Goal: Task Accomplishment & Management: Use online tool/utility

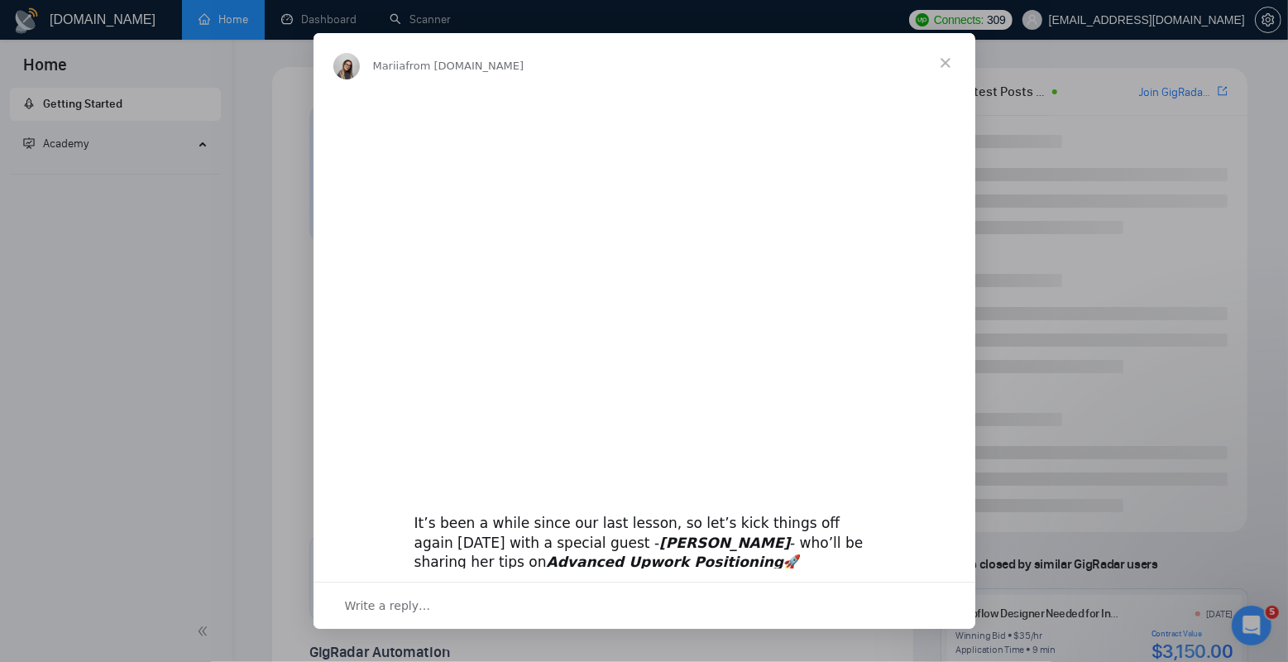
click at [438, 26] on div "Intercom messenger" at bounding box center [644, 331] width 1288 height 662
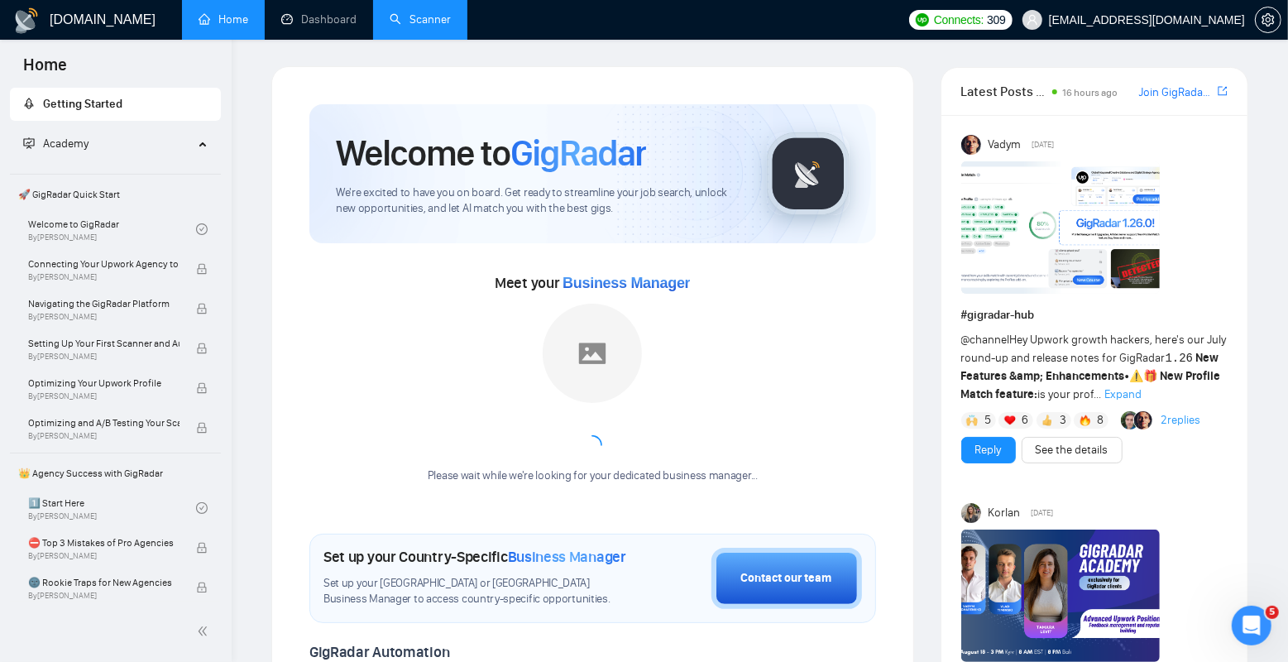
click at [396, 17] on link "Scanner" at bounding box center [420, 19] width 61 height 14
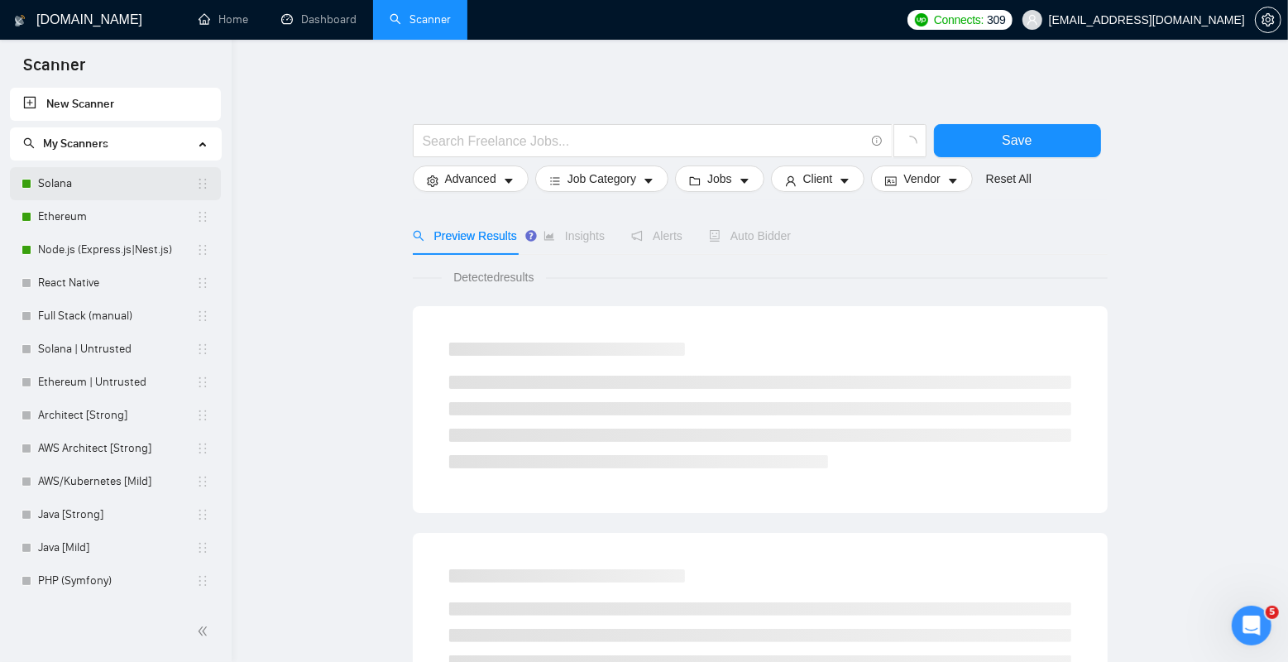
click at [97, 185] on link "Solana" at bounding box center [117, 183] width 158 height 33
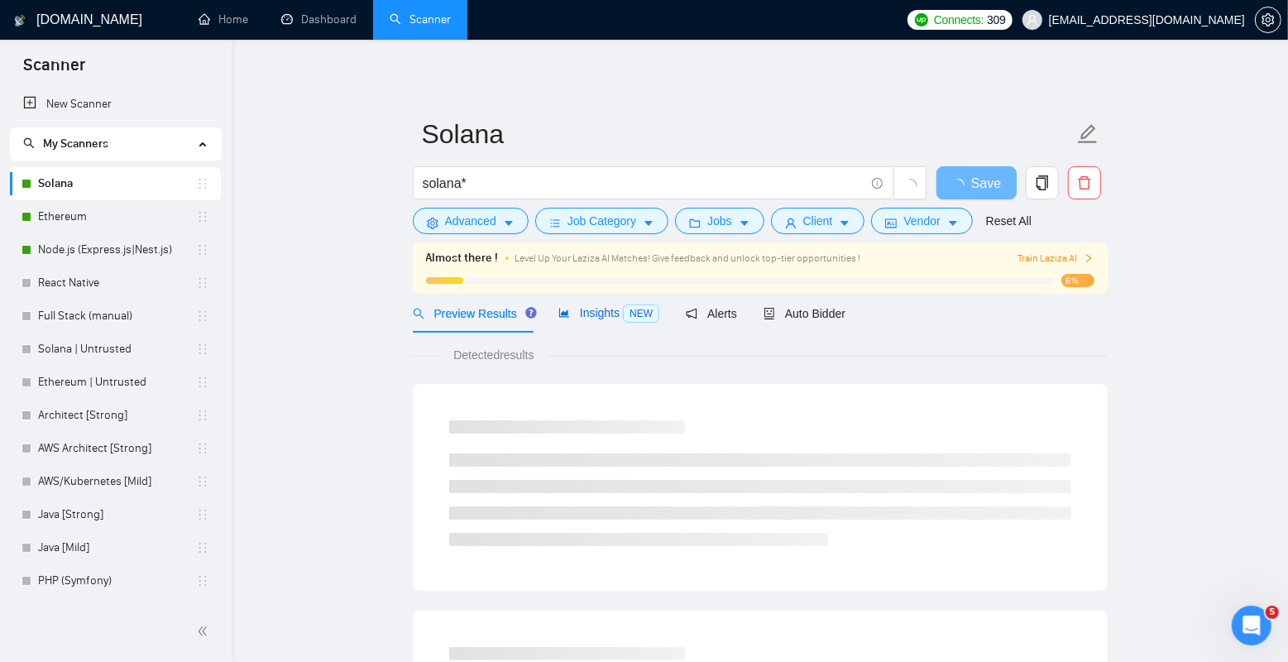
click at [618, 315] on span "Insights NEW" at bounding box center [608, 312] width 101 height 13
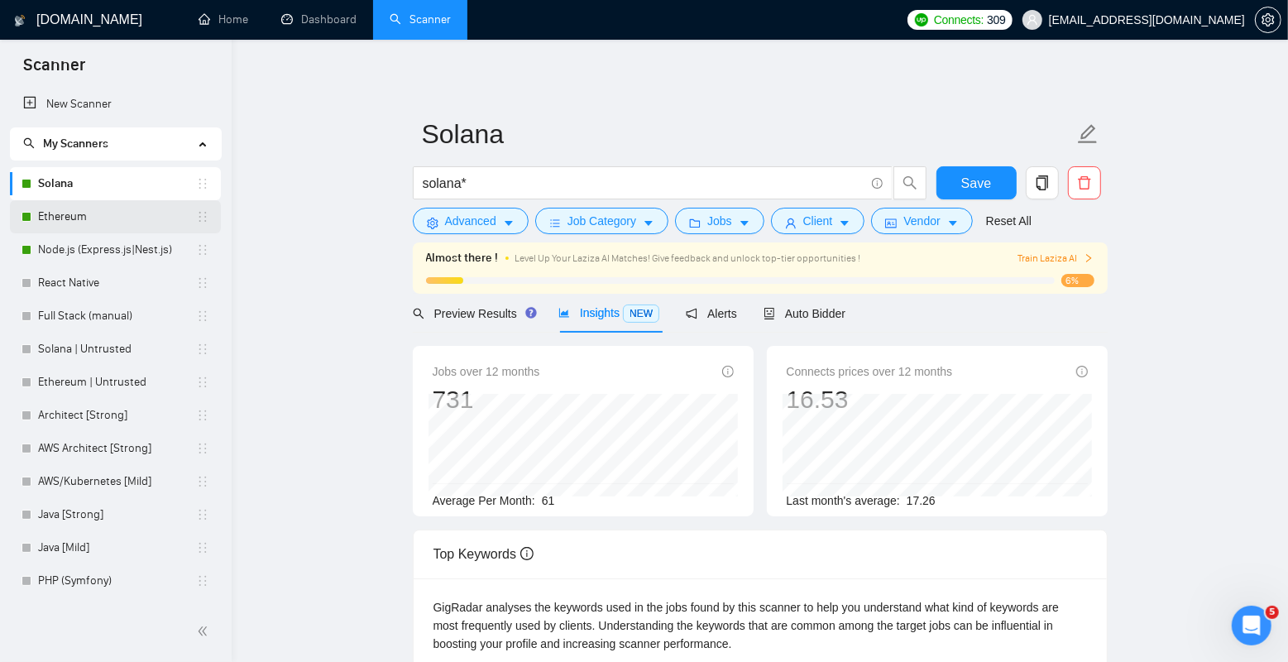
click at [91, 215] on link "Ethereum" at bounding box center [117, 216] width 158 height 33
click at [812, 309] on span "Auto Bidder" at bounding box center [805, 313] width 82 height 13
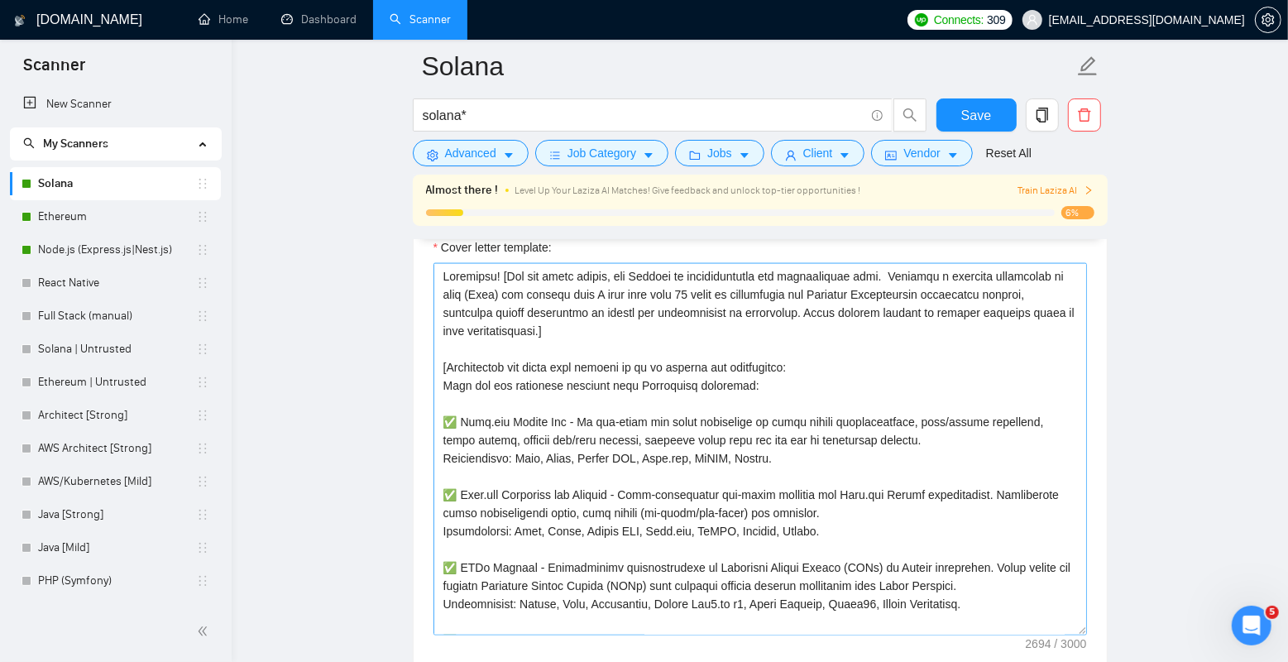
scroll to position [1825, 0]
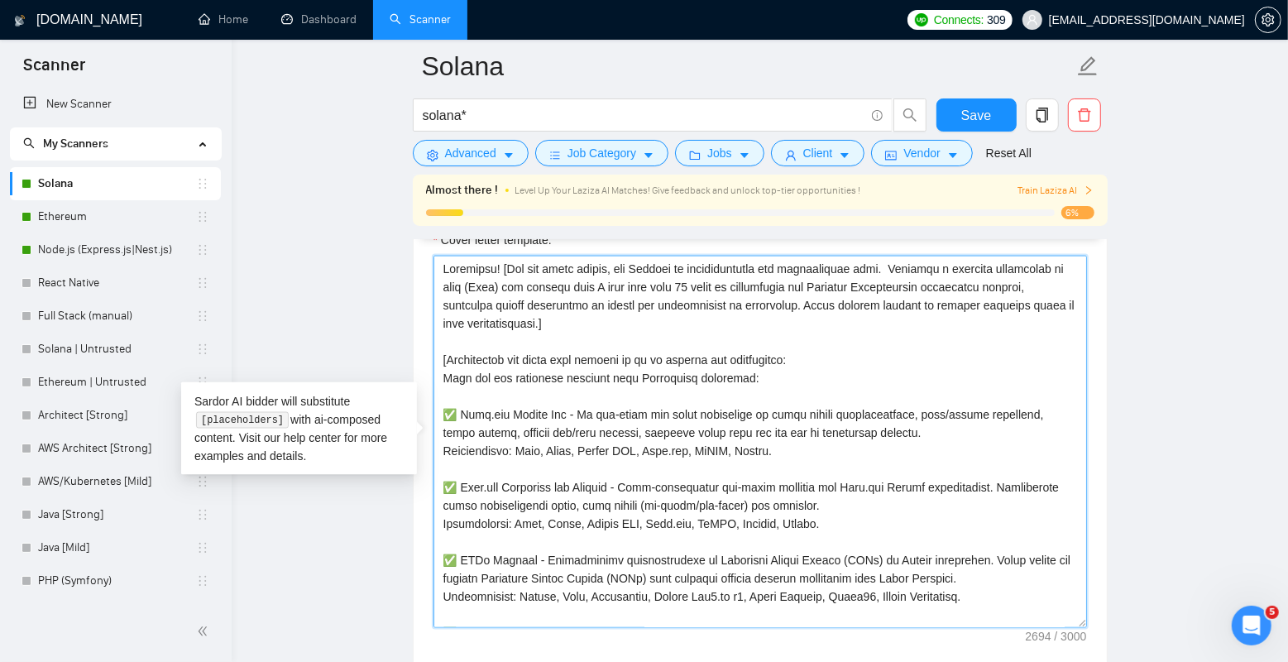
drag, startPoint x: 860, startPoint y: 522, endPoint x: 426, endPoint y: 405, distance: 449.9
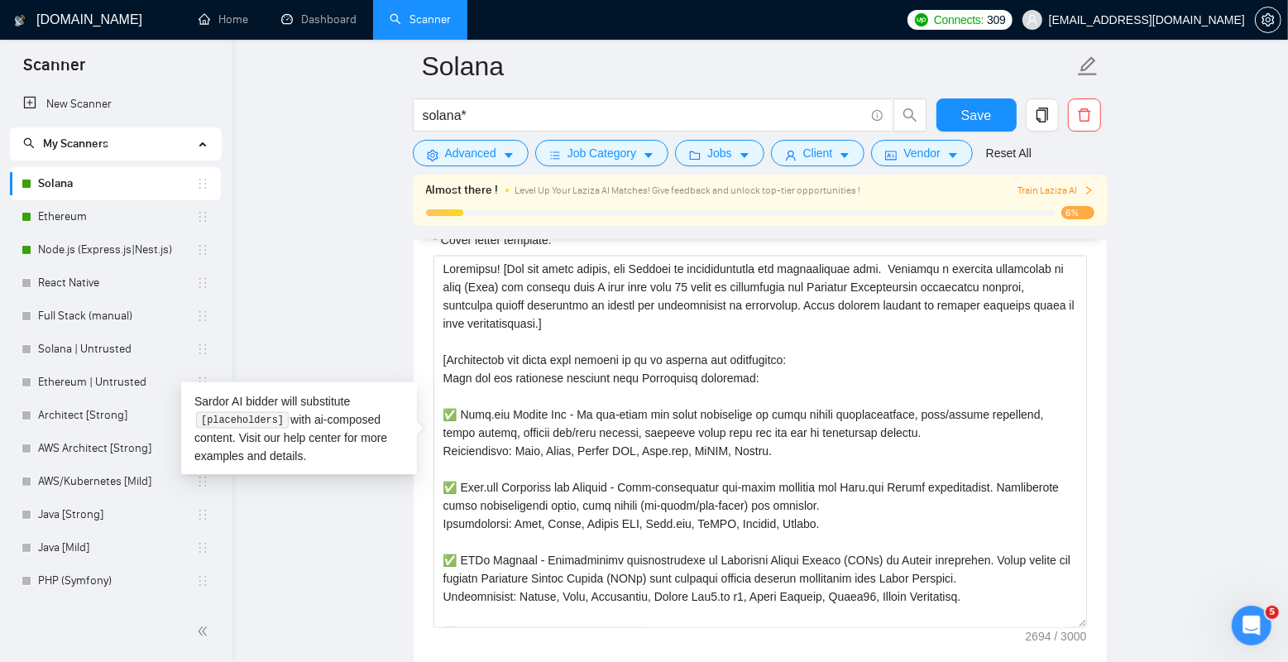
click at [366, 283] on main "[PERSON_NAME]* Save Advanced Job Category Jobs Client Vendor Reset All Almost t…" at bounding box center [760, 578] width 1004 height 4675
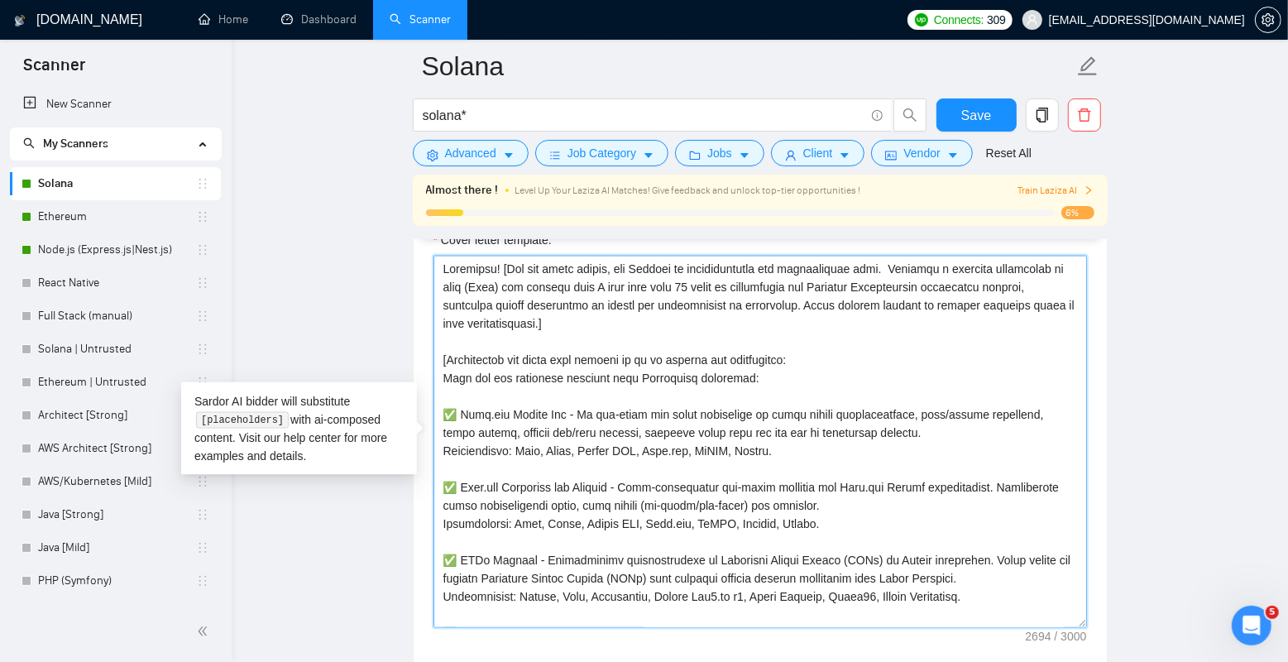
drag, startPoint x: 884, startPoint y: 523, endPoint x: 439, endPoint y: 412, distance: 457.9
click at [439, 412] on textarea "Cover letter template:" at bounding box center [761, 442] width 654 height 372
click at [599, 443] on textarea "Cover letter template:" at bounding box center [761, 442] width 654 height 372
click at [853, 524] on textarea "Cover letter template:" at bounding box center [761, 442] width 654 height 372
drag, startPoint x: 827, startPoint y: 444, endPoint x: 412, endPoint y: 410, distance: 416.7
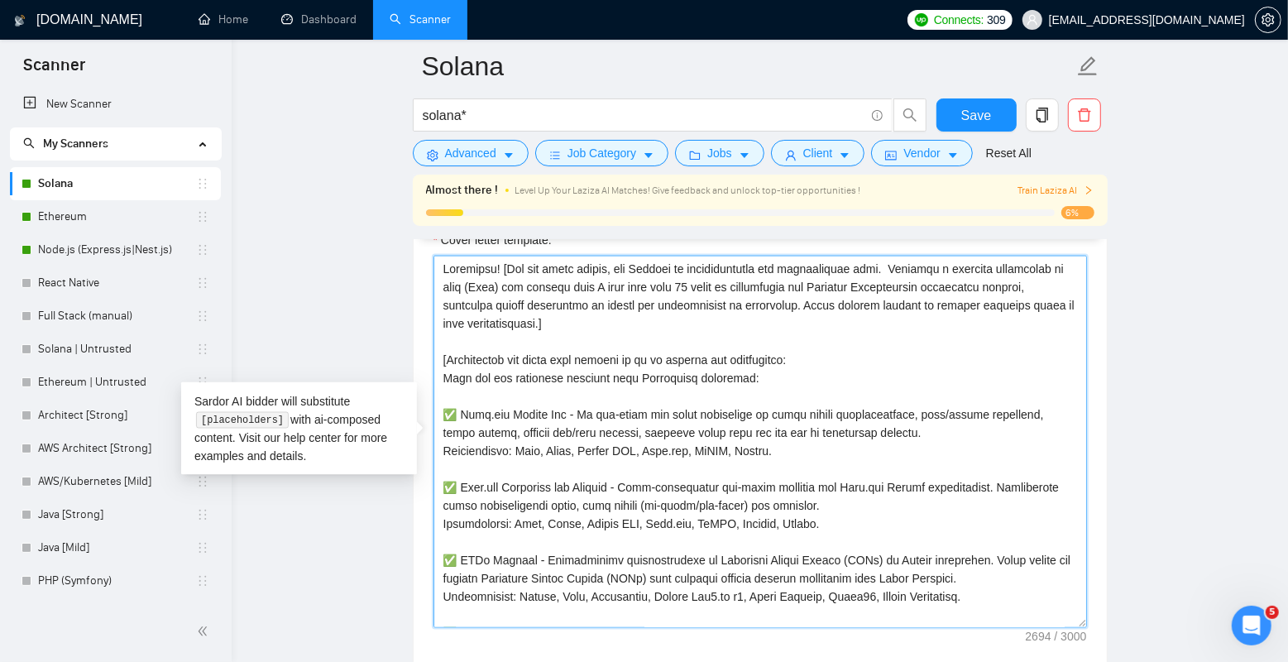
click at [544, 384] on textarea "Cover letter template:" at bounding box center [761, 442] width 654 height 372
click at [543, 393] on textarea "Cover letter template:" at bounding box center [761, 442] width 654 height 372
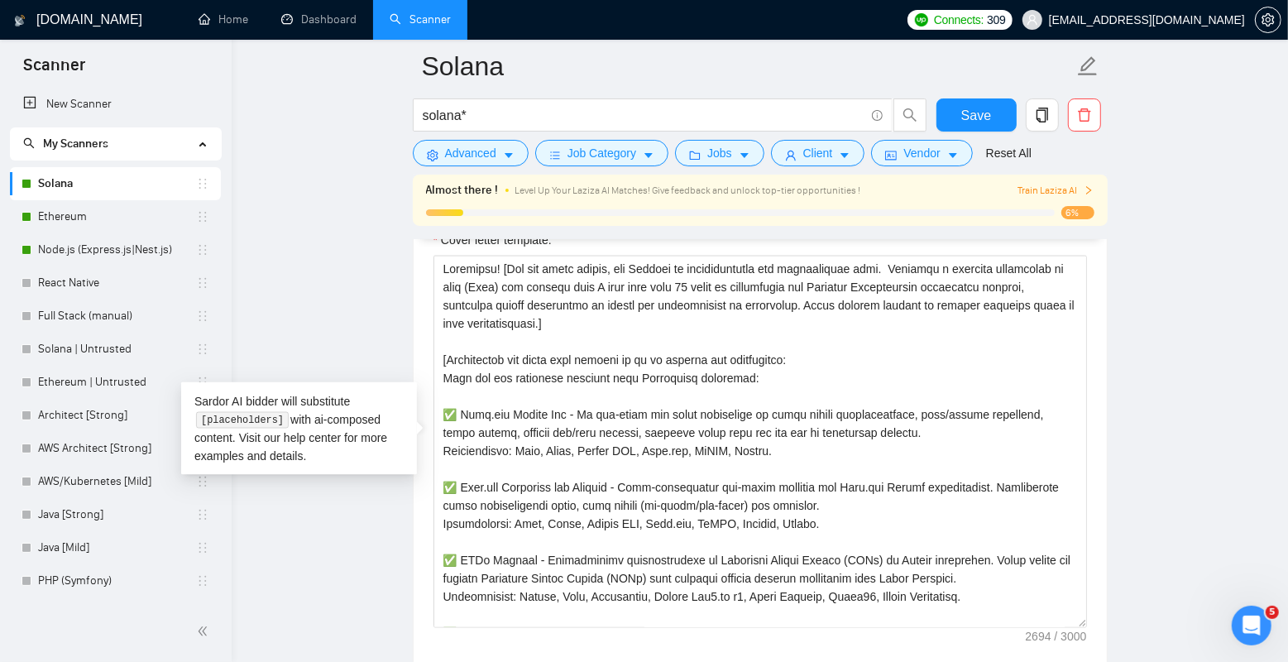
click at [357, 328] on main "[PERSON_NAME]* Save Advanced Job Category Jobs Client Vendor Reset All Almost t…" at bounding box center [760, 578] width 1004 height 4675
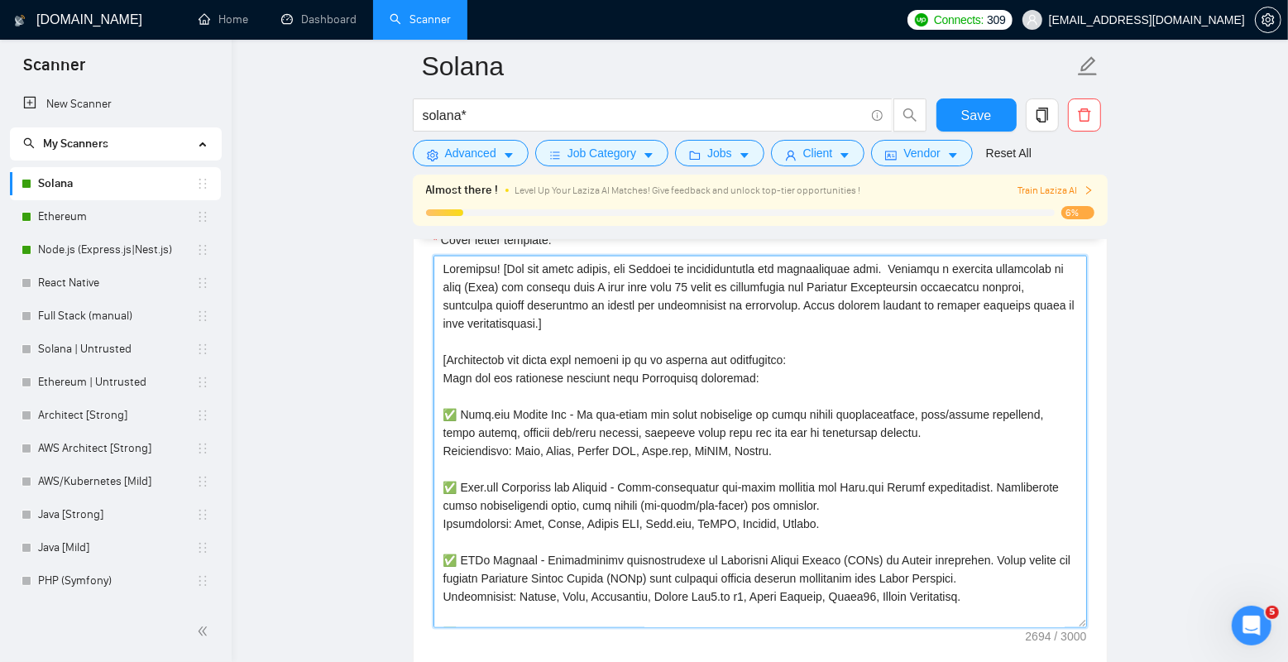
click at [539, 391] on textarea "Cover letter template:" at bounding box center [761, 442] width 654 height 372
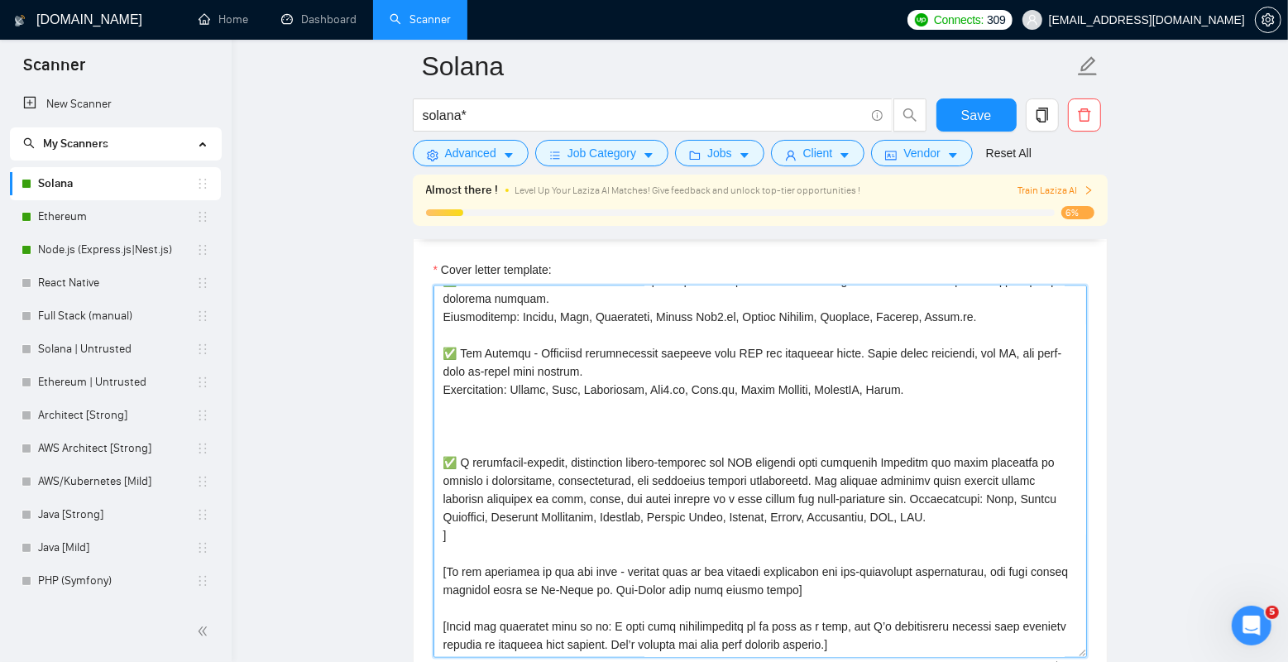
scroll to position [1811, 0]
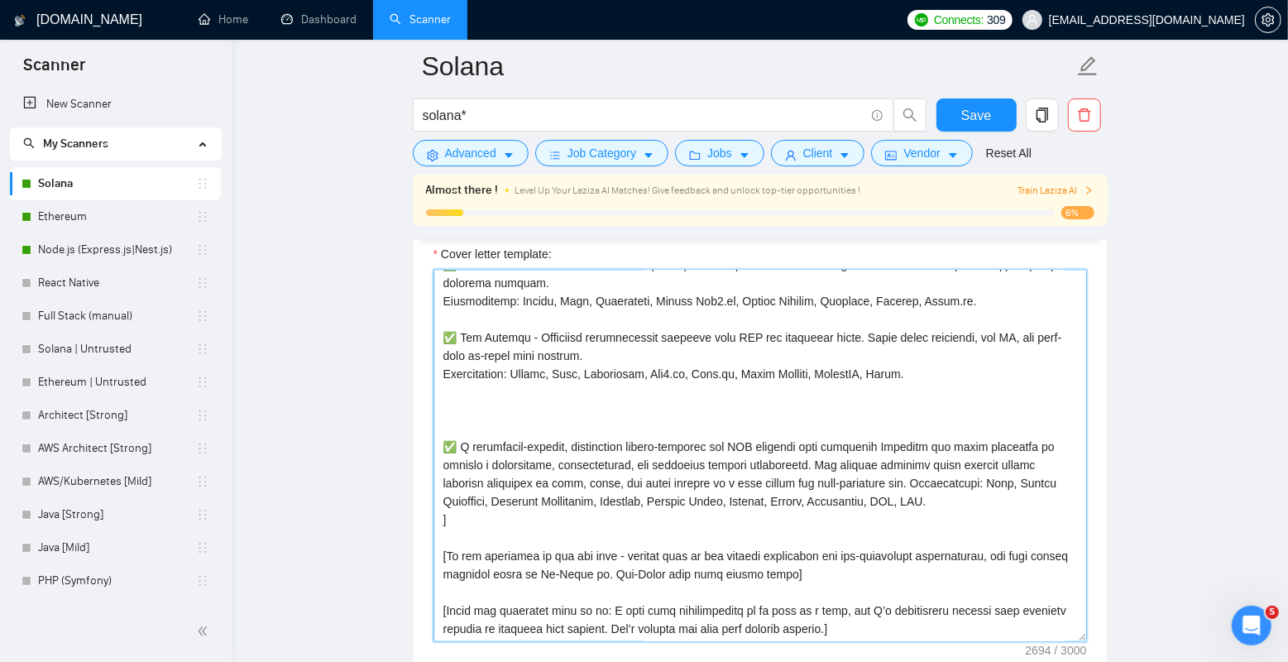
click at [472, 426] on textarea "Cover letter template:" at bounding box center [761, 456] width 654 height 372
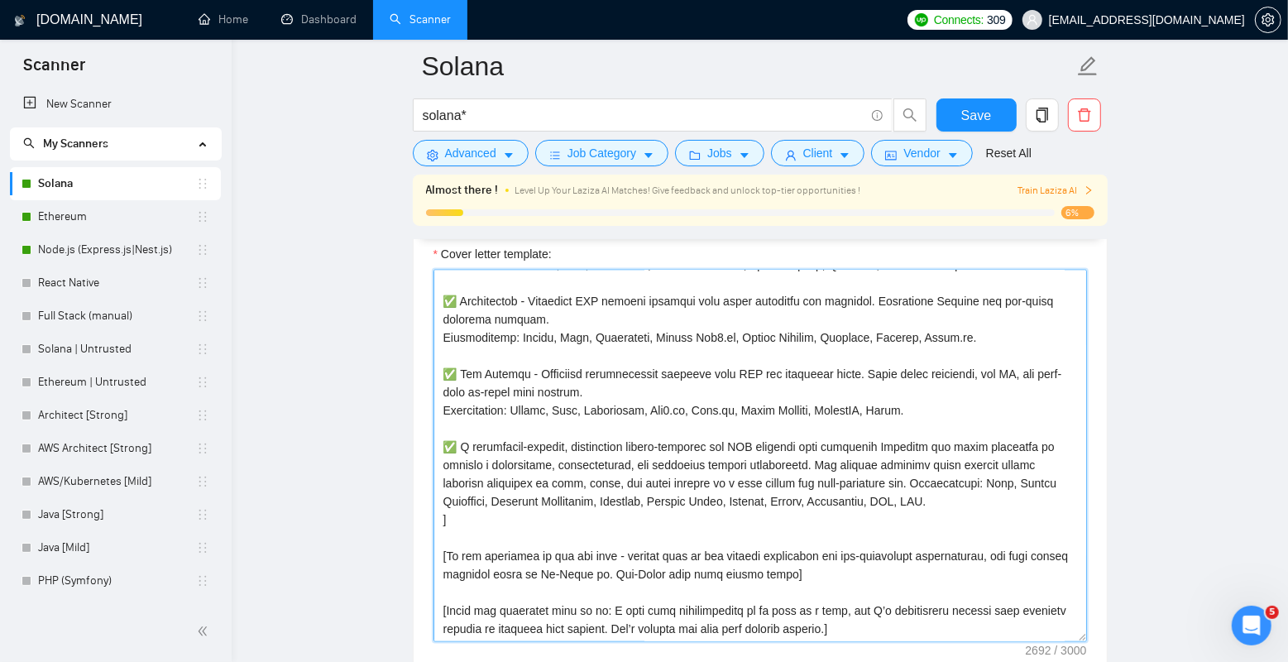
scroll to position [364, 0]
type textarea "Loremipsu! [Dol sit ametc adipis, eli Seddoei te incididuntutla etd magnaaliqua…"
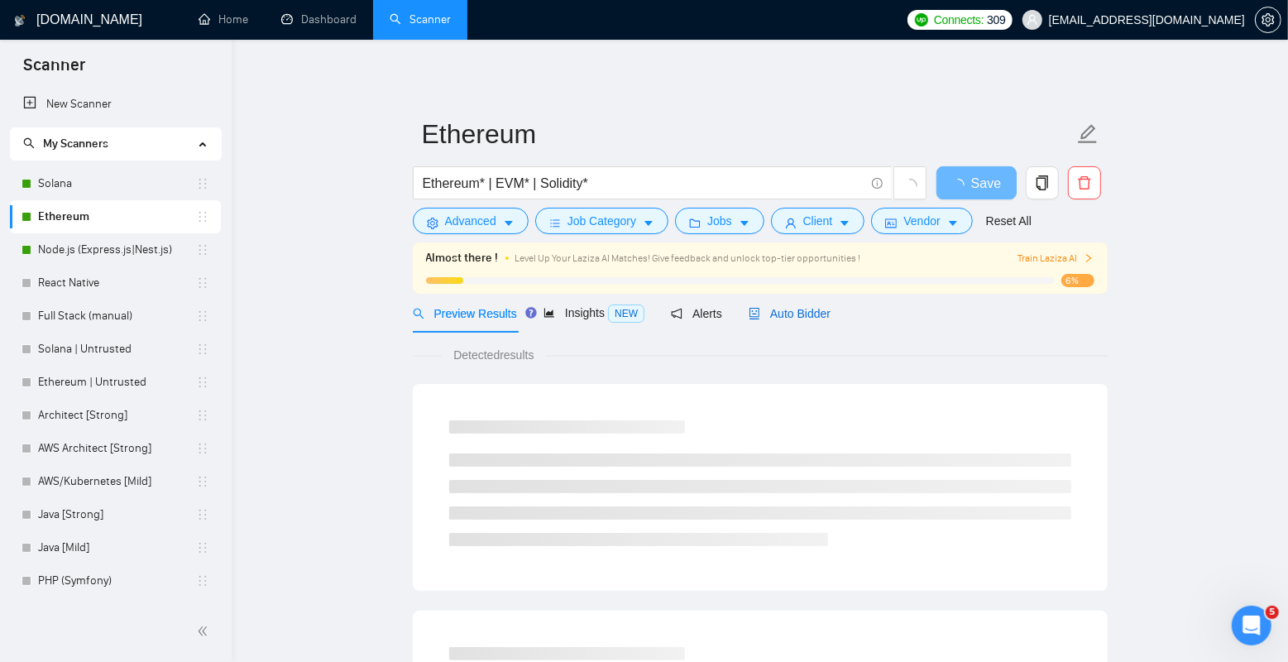
click at [795, 309] on span "Auto Bidder" at bounding box center [790, 313] width 82 height 13
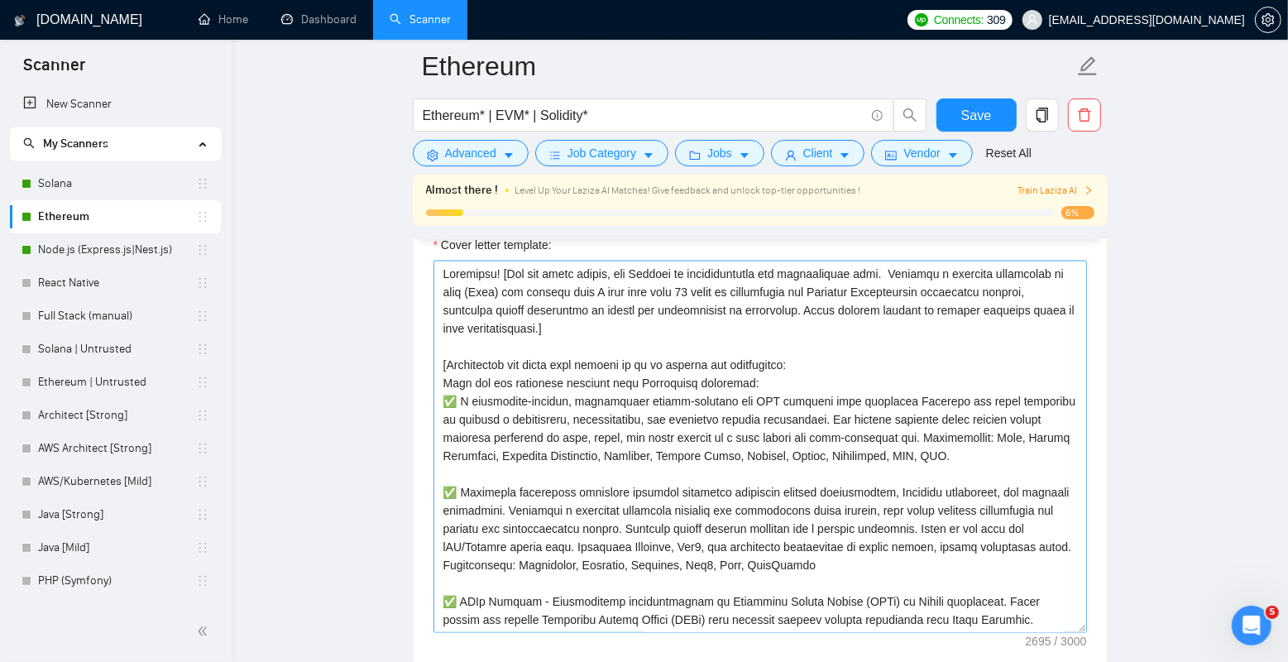
scroll to position [1805, 0]
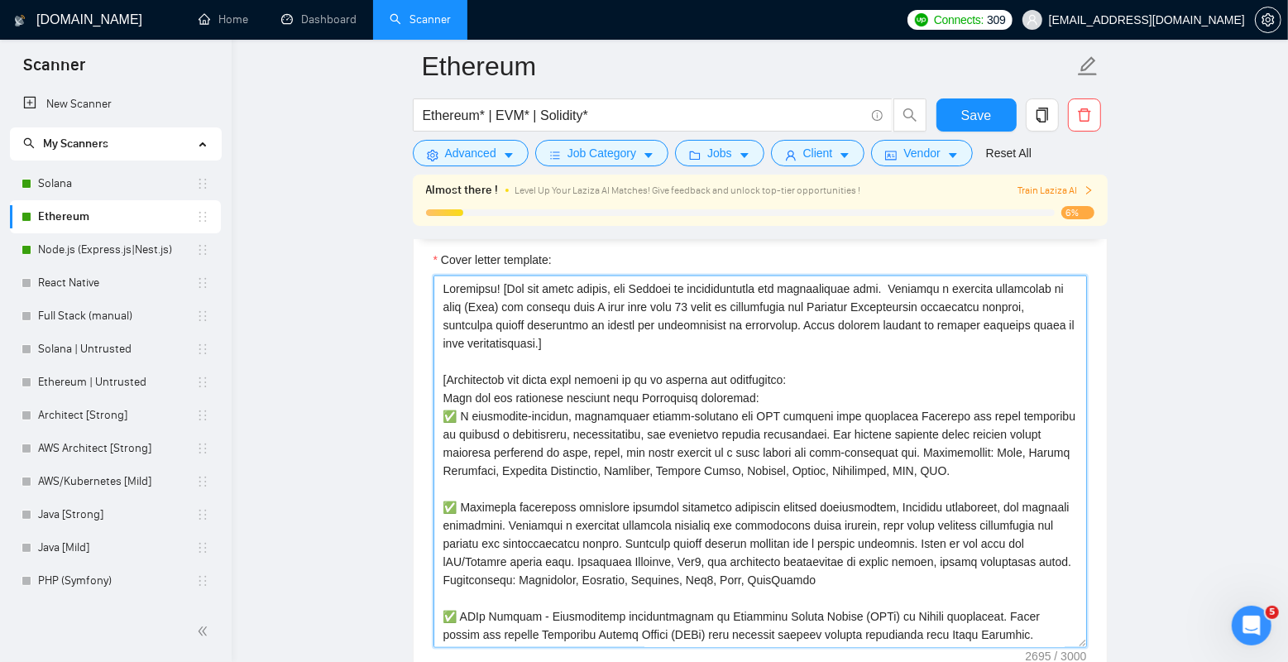
click at [815, 393] on textarea "Cover letter template:" at bounding box center [761, 461] width 654 height 372
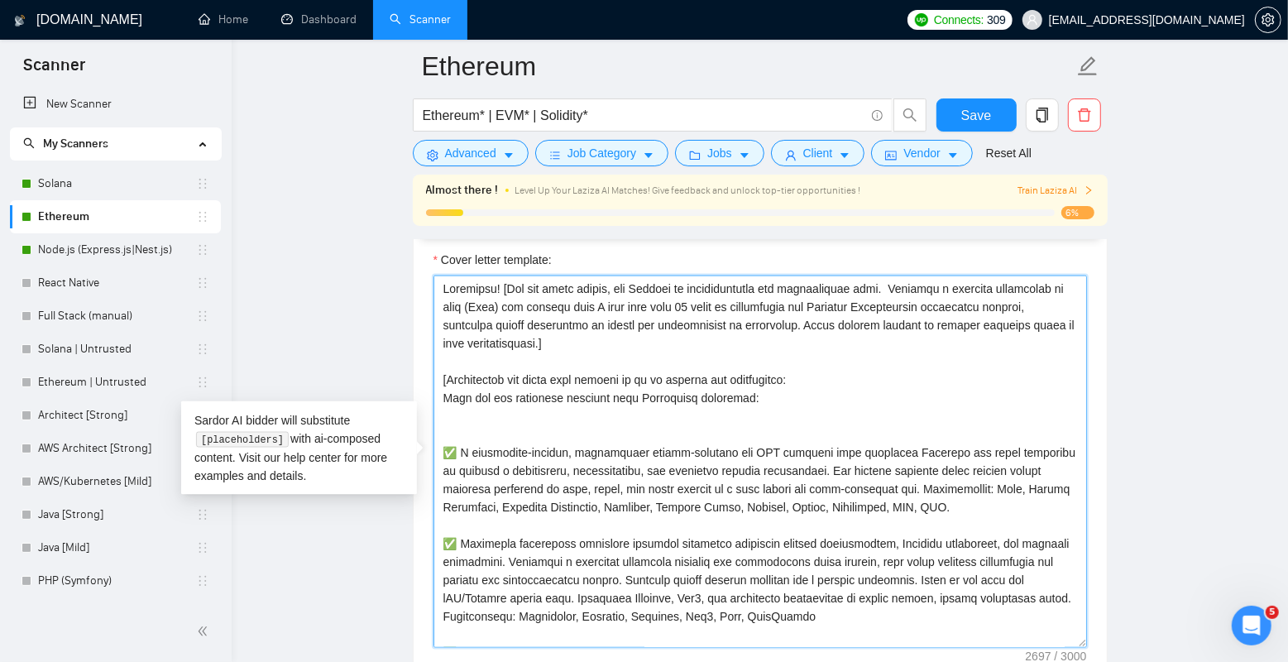
paste textarea
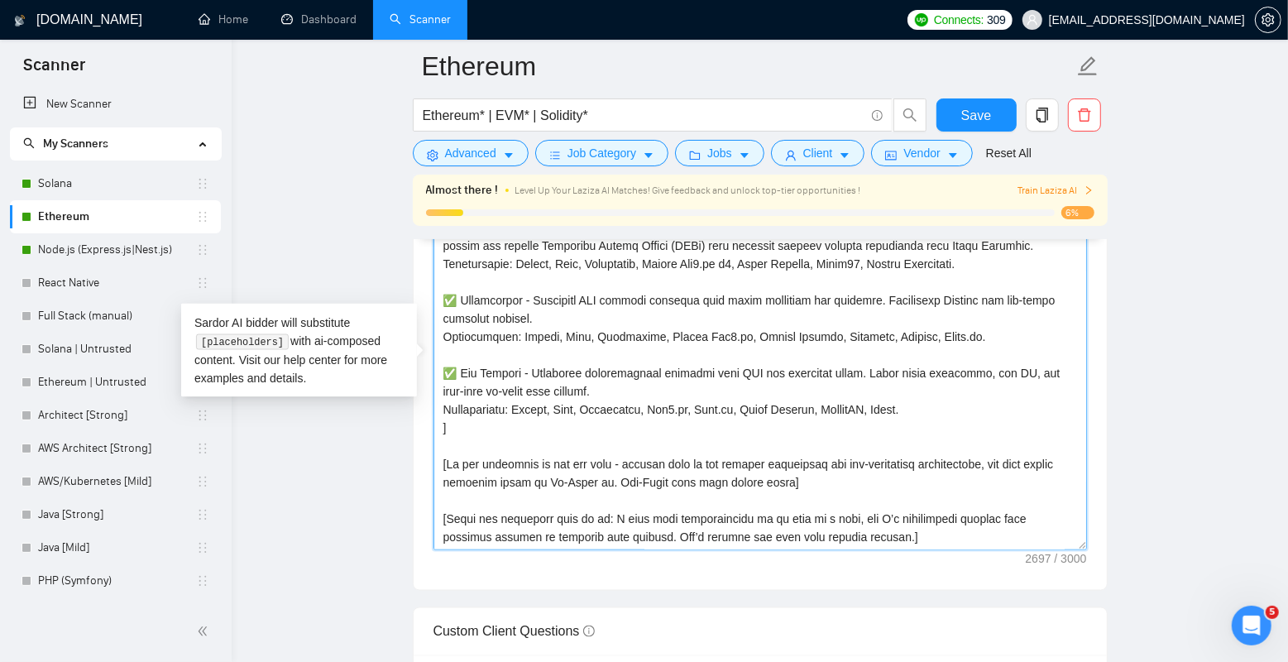
scroll to position [1901, 0]
click at [627, 434] on textarea "Cover letter template:" at bounding box center [761, 366] width 654 height 372
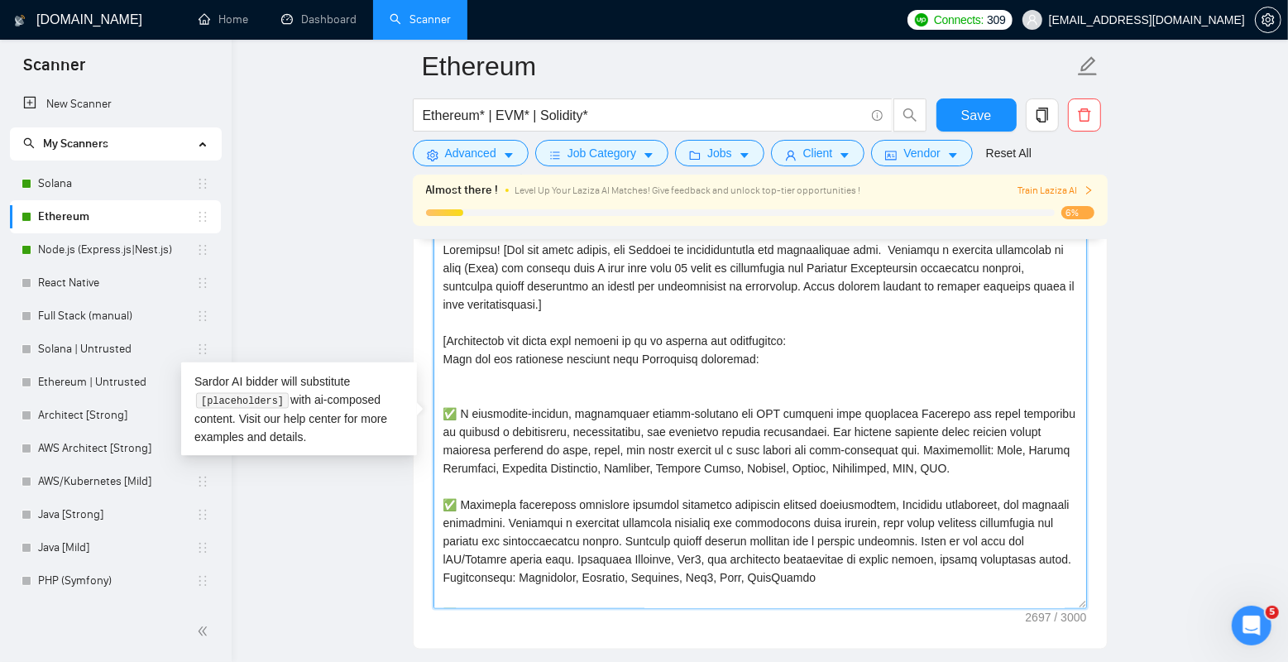
scroll to position [1815, 0]
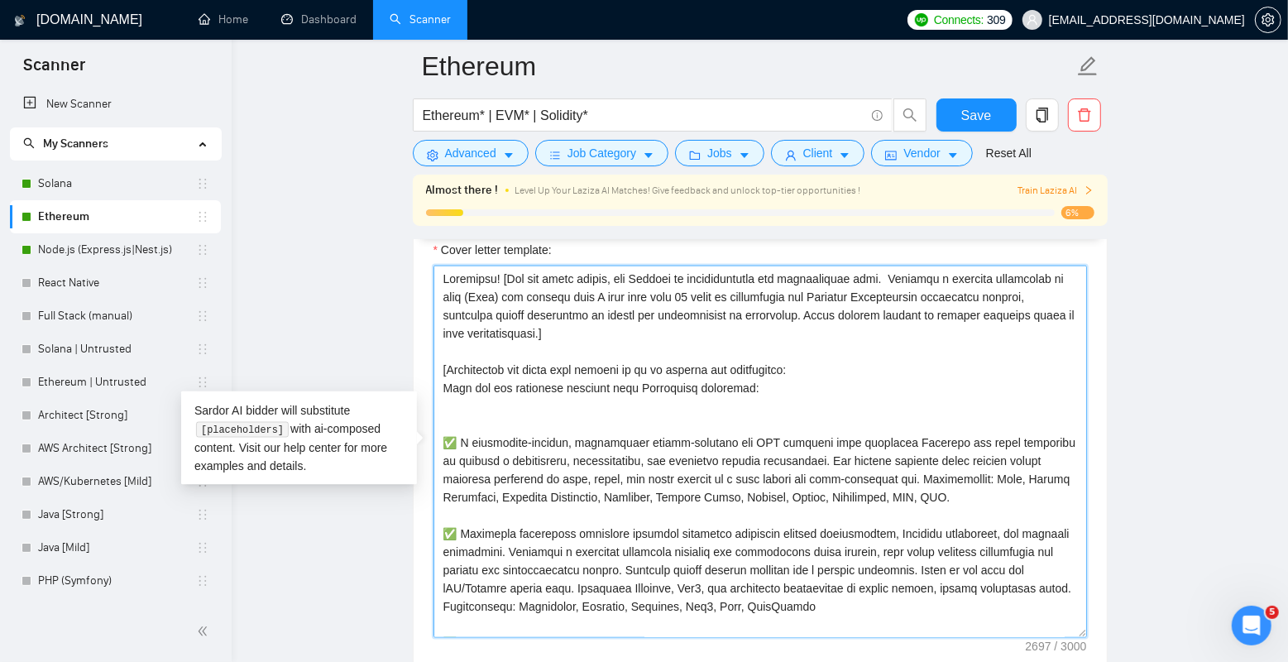
click at [631, 424] on textarea "Cover letter template:" at bounding box center [761, 452] width 654 height 372
click at [621, 420] on textarea "Cover letter template:" at bounding box center [761, 452] width 654 height 372
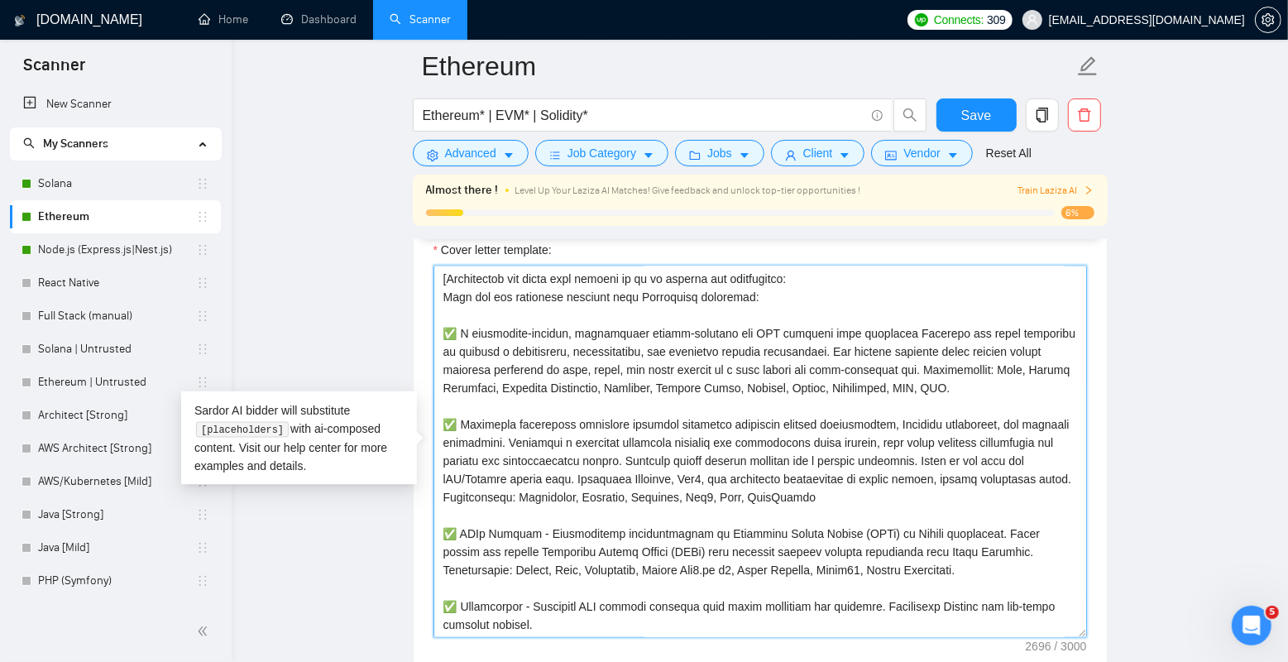
scroll to position [189, 0]
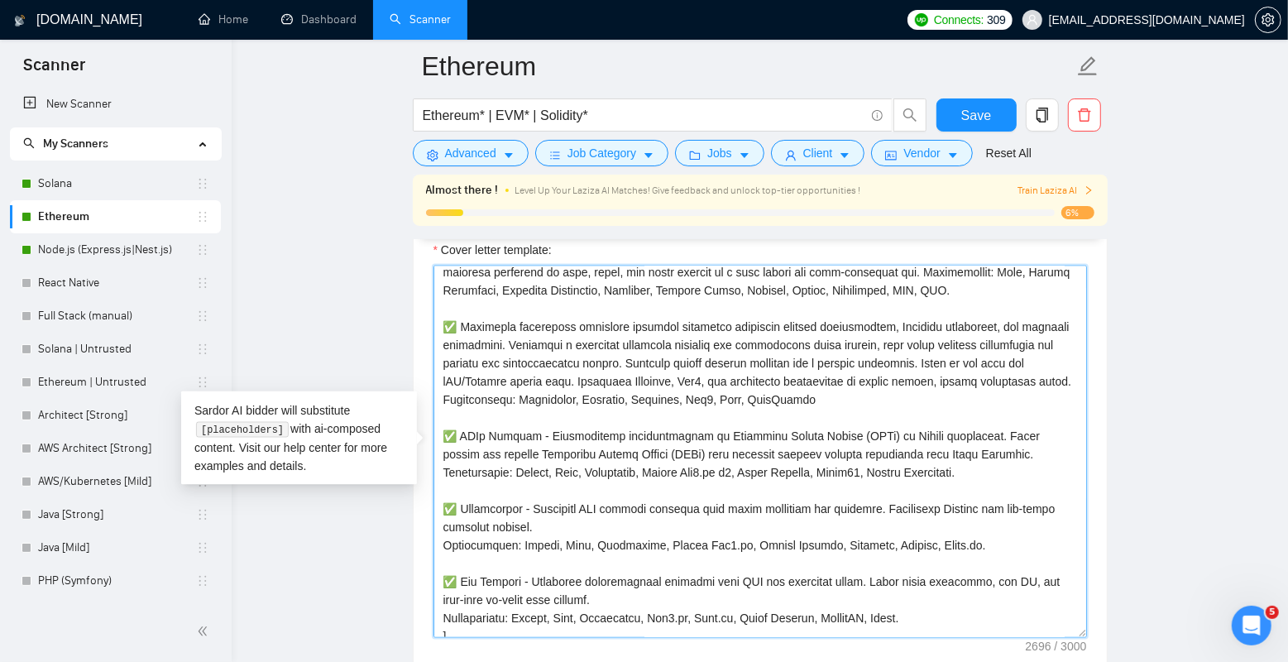
click at [572, 431] on textarea "Cover letter template:" at bounding box center [761, 452] width 654 height 372
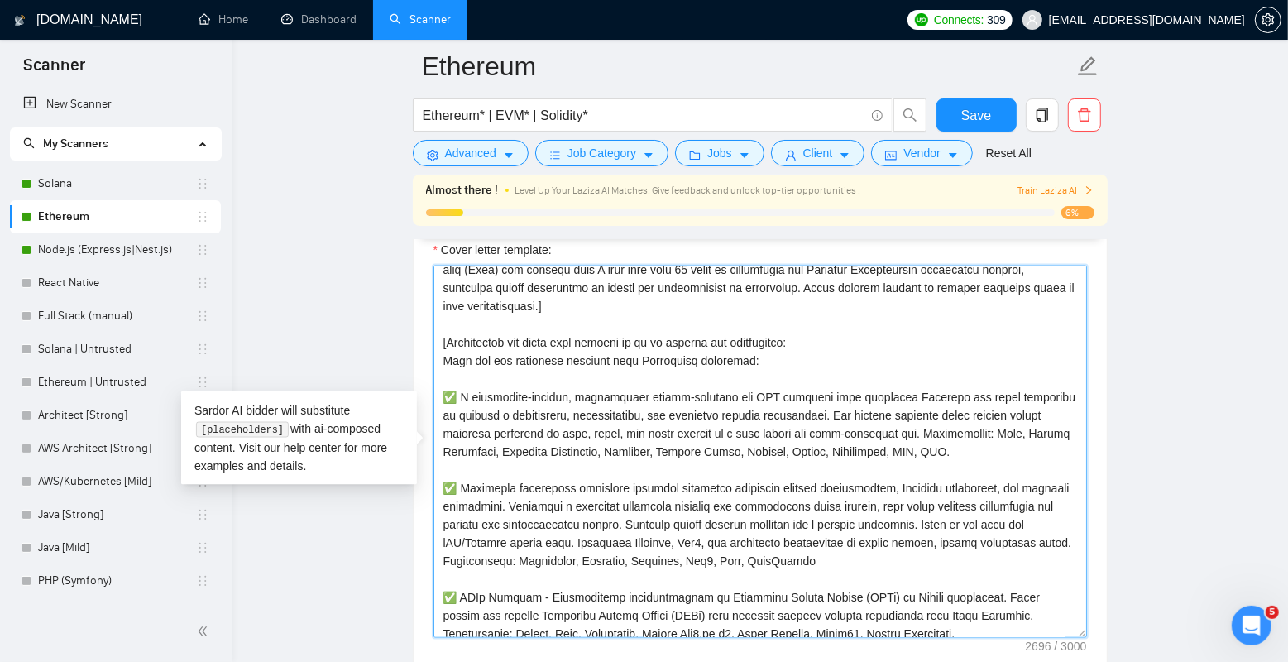
scroll to position [0, 0]
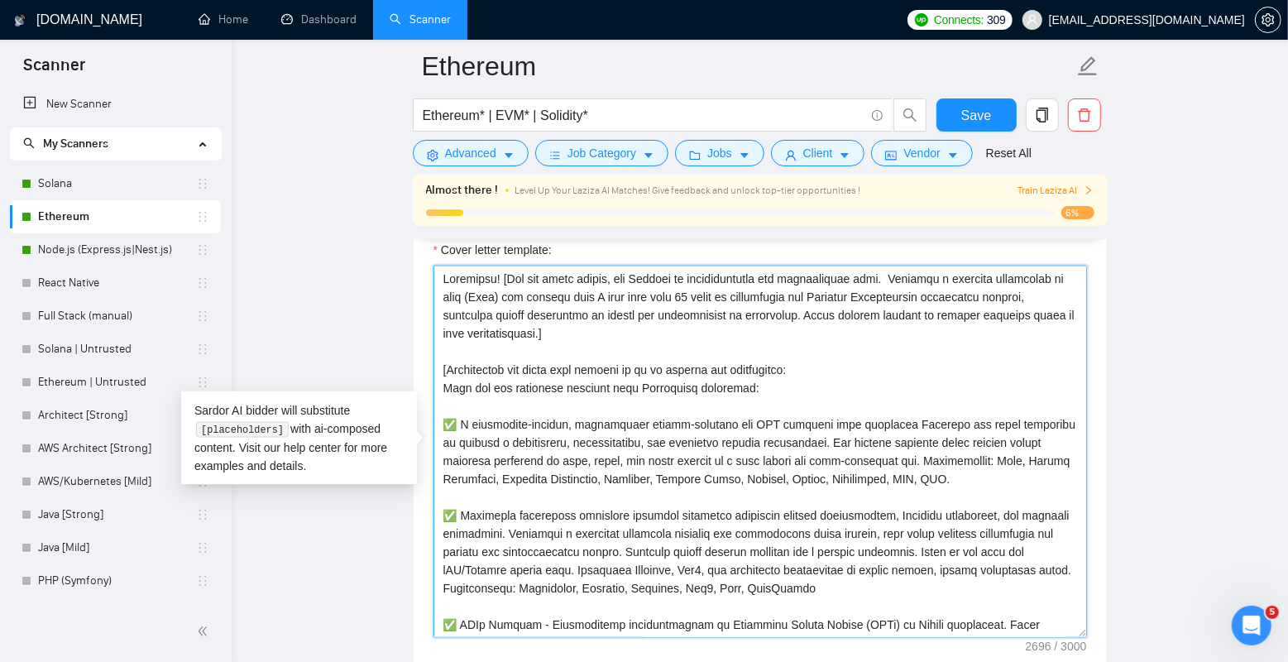
click at [583, 405] on textarea "Cover letter template:" at bounding box center [761, 452] width 654 height 372
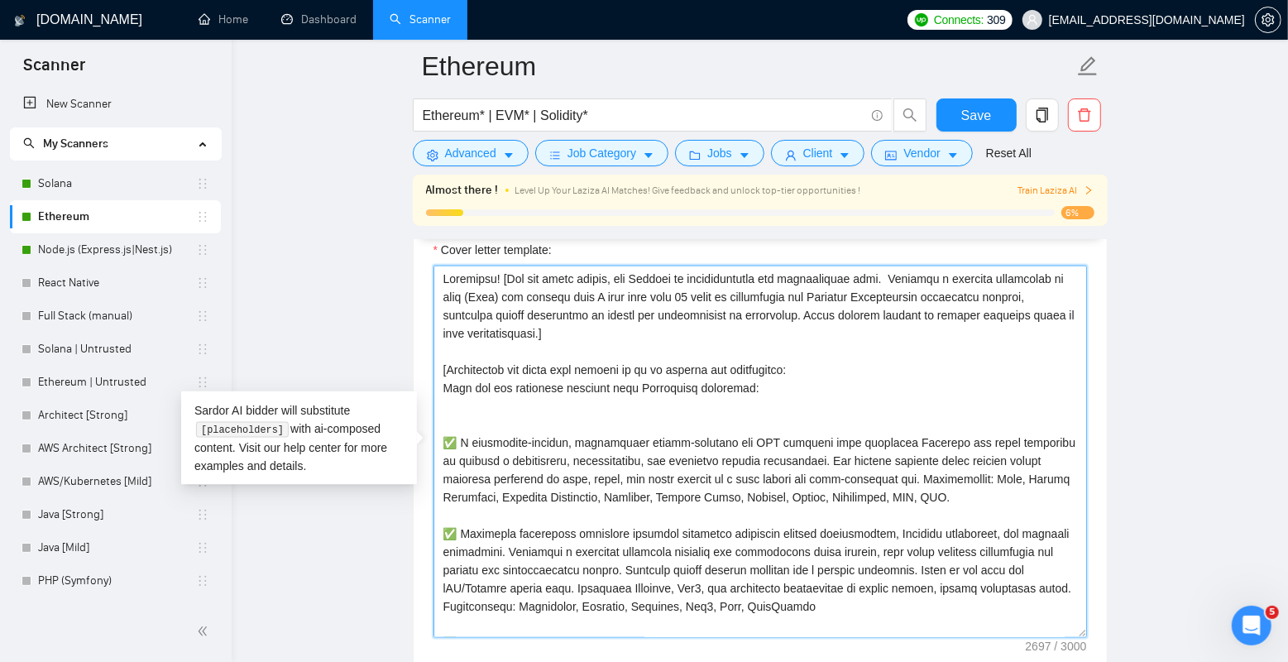
click at [585, 400] on textarea "Cover letter template:" at bounding box center [761, 452] width 654 height 372
paste textarea
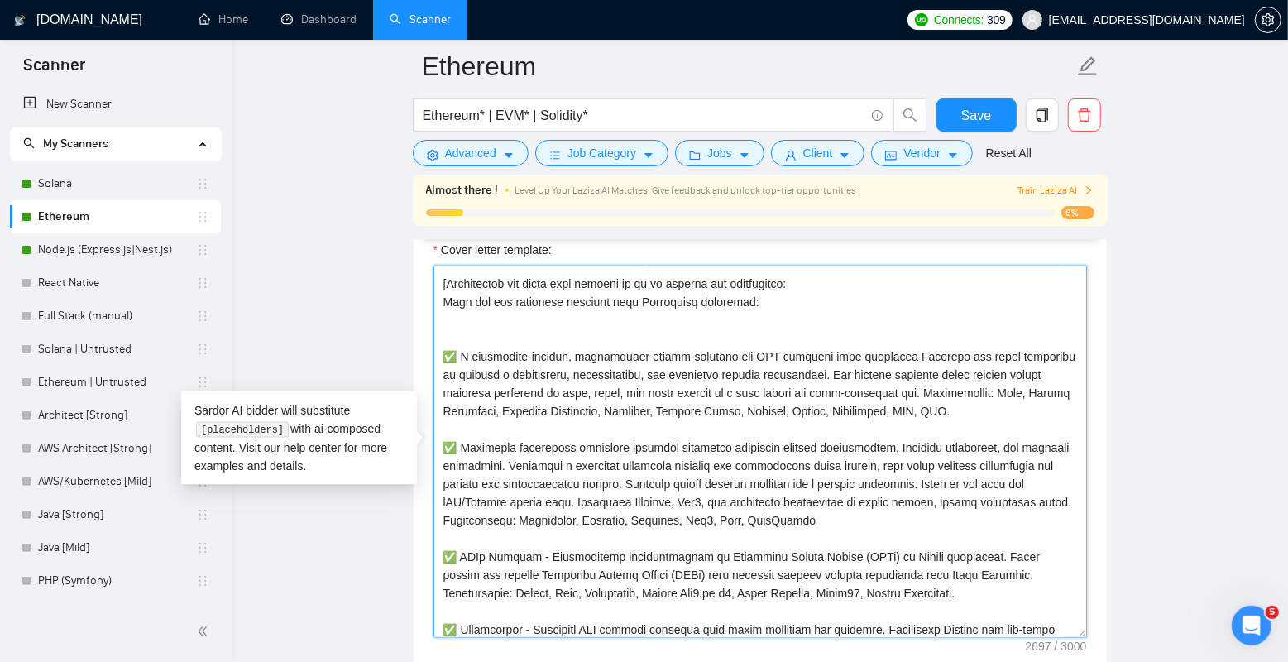
scroll to position [45, 0]
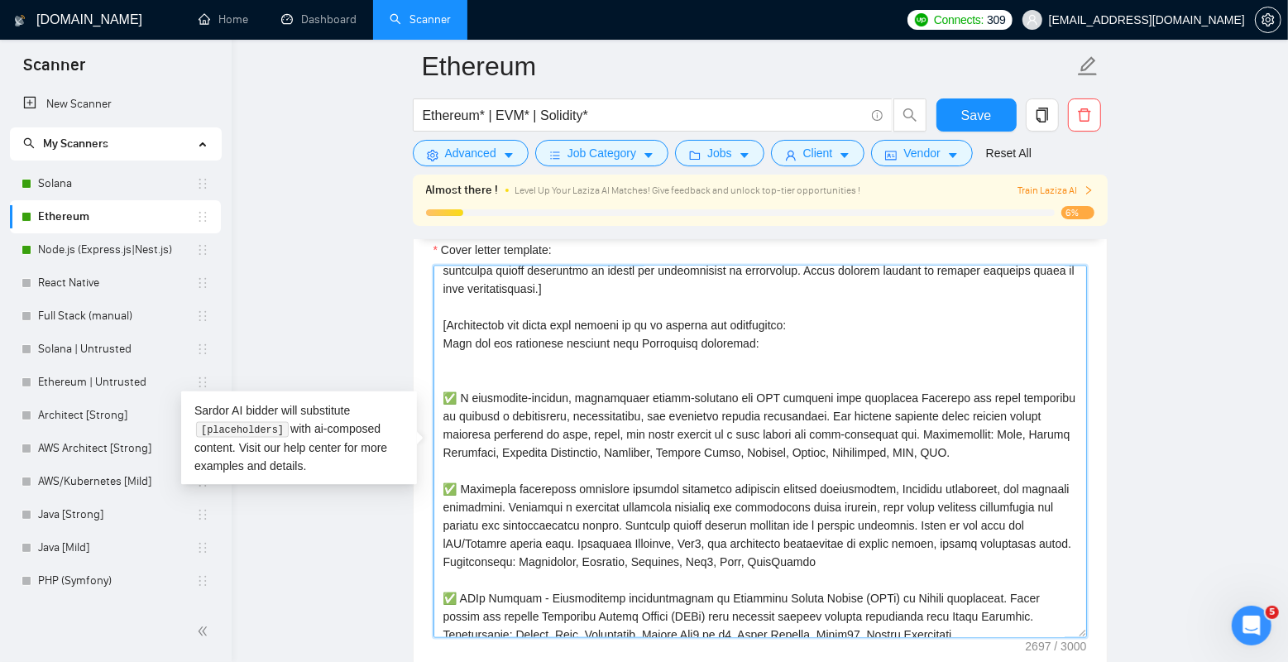
click at [578, 369] on textarea "Cover letter template:" at bounding box center [761, 452] width 654 height 372
click at [581, 361] on textarea "Cover letter template:" at bounding box center [761, 452] width 654 height 372
click at [529, 379] on textarea "Cover letter template:" at bounding box center [761, 452] width 654 height 372
click at [534, 360] on textarea "Cover letter template:" at bounding box center [761, 452] width 654 height 372
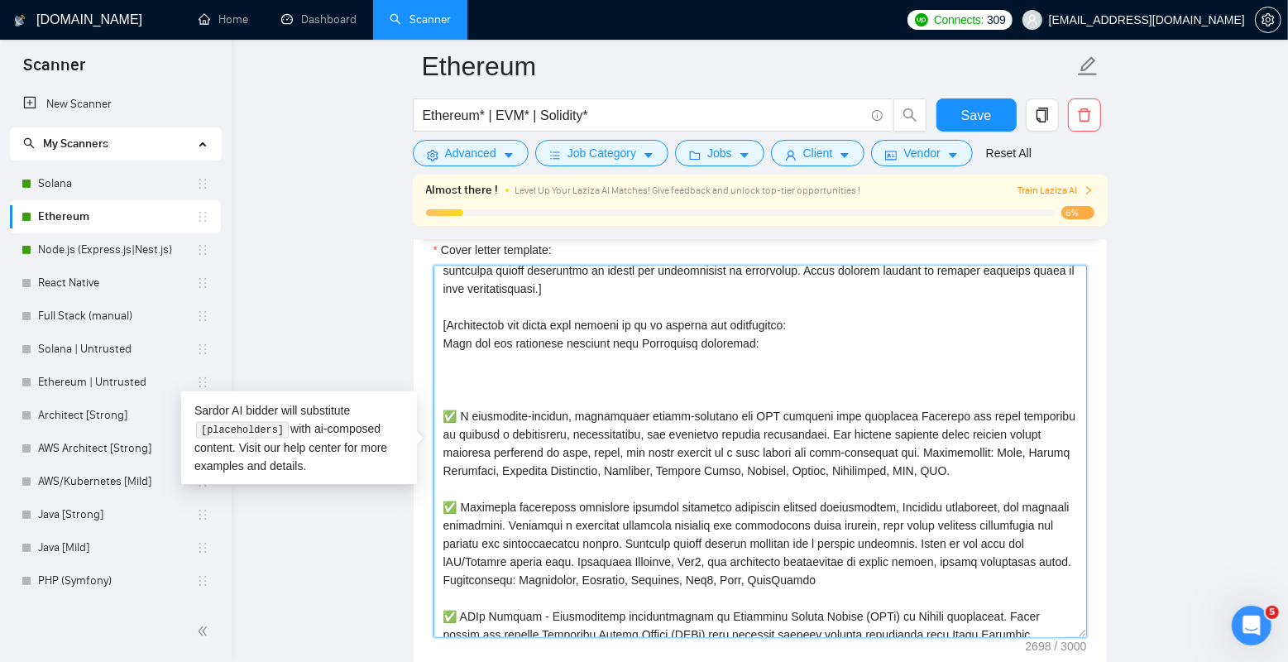
paste textarea
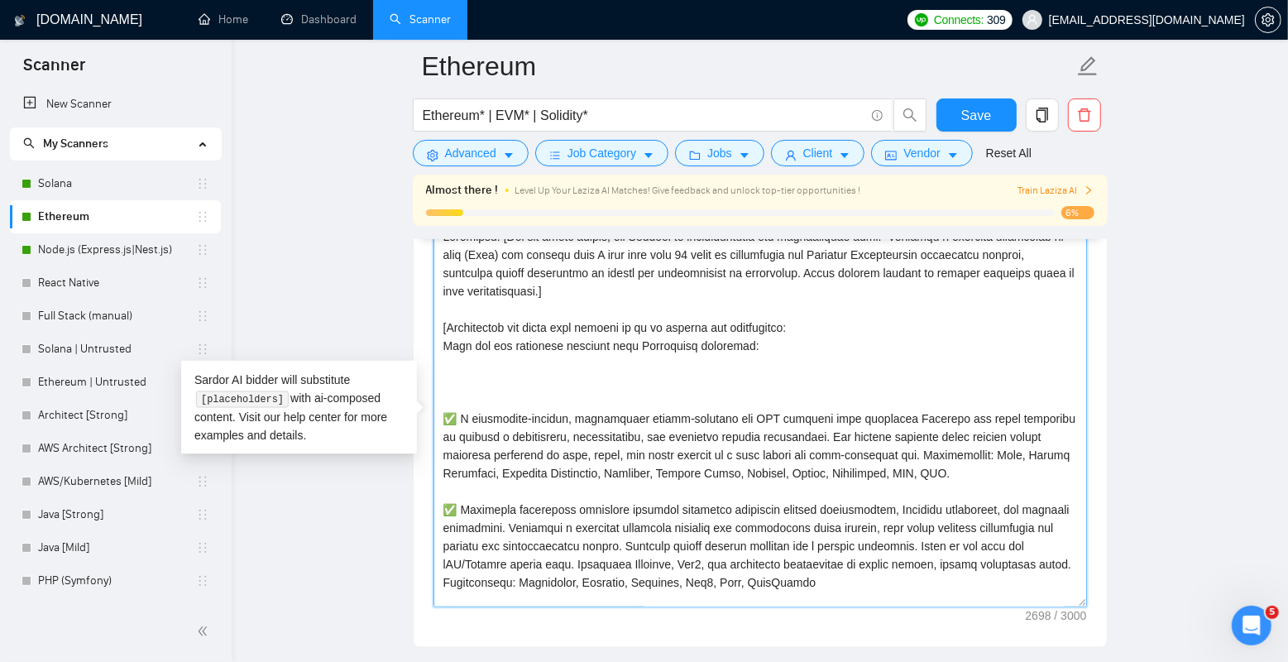
scroll to position [7, 0]
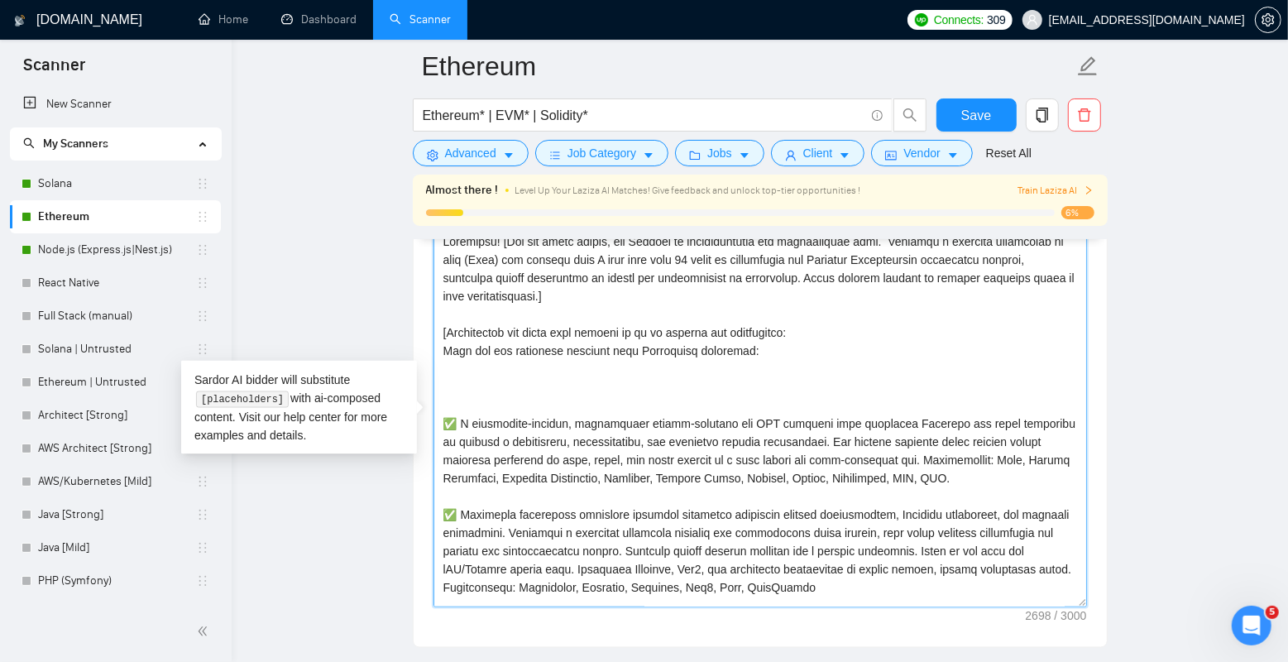
click at [530, 398] on textarea "Cover letter template:" at bounding box center [761, 421] width 654 height 372
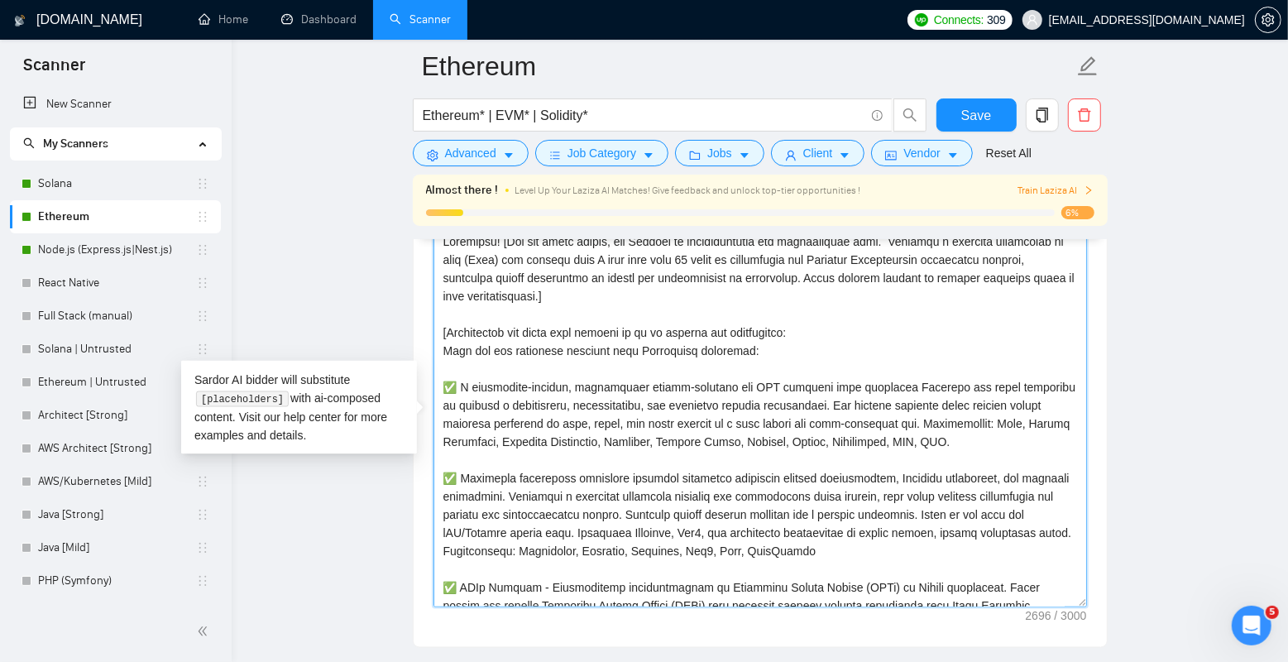
paste textarea "✅ Pump.fun Sniper Bot - An off-chain app which subscribes to legit tokens quali…"
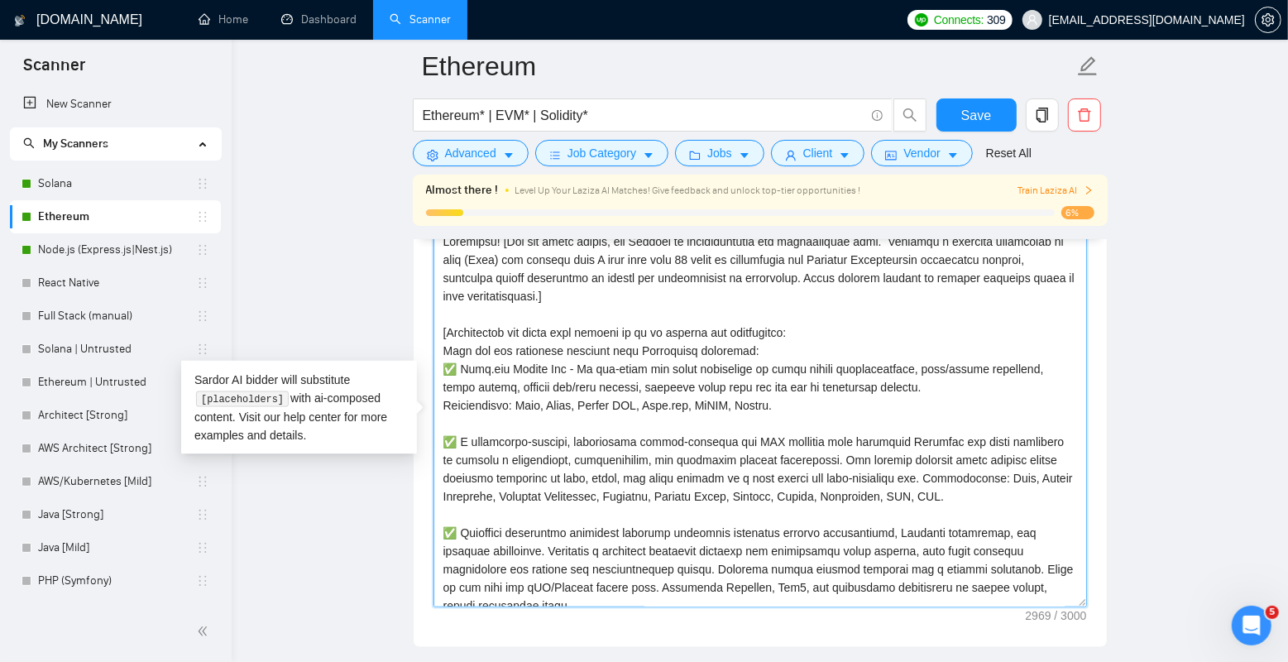
click at [563, 361] on textarea "Cover letter template:" at bounding box center [761, 421] width 654 height 372
click at [511, 363] on textarea "Cover letter template:" at bounding box center [761, 421] width 654 height 372
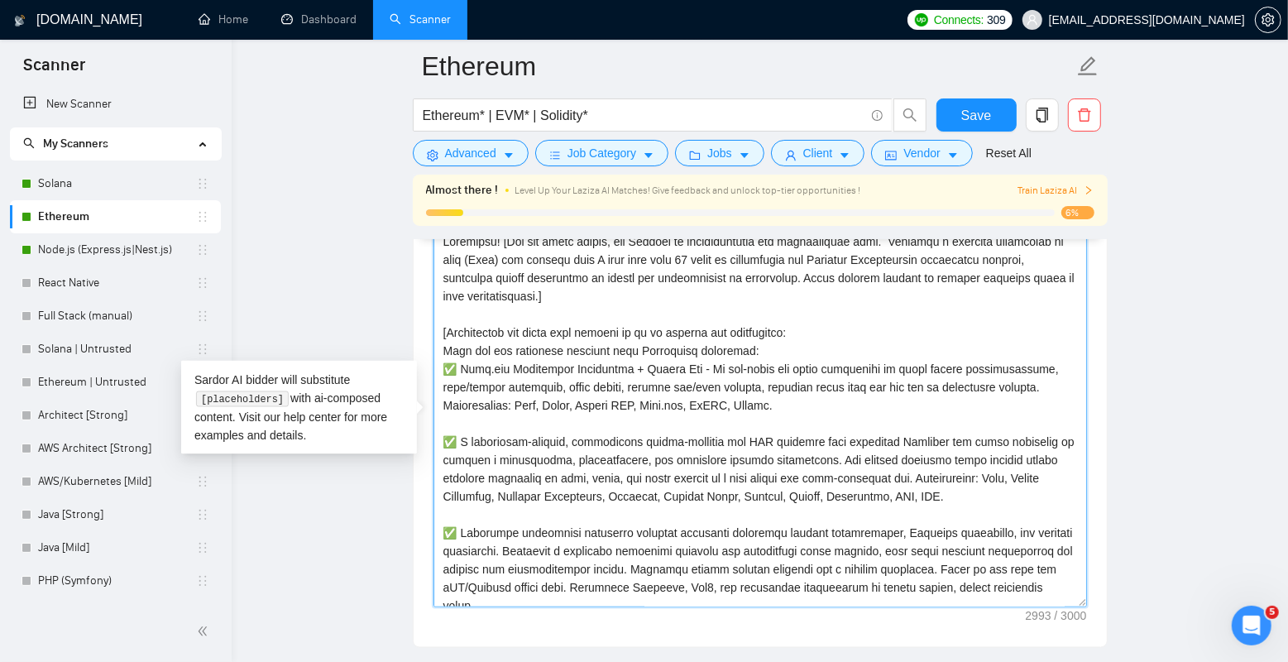
click at [837, 408] on textarea "Cover letter template:" at bounding box center [761, 421] width 654 height 372
click at [848, 350] on textarea "Cover letter template:" at bounding box center [761, 421] width 654 height 372
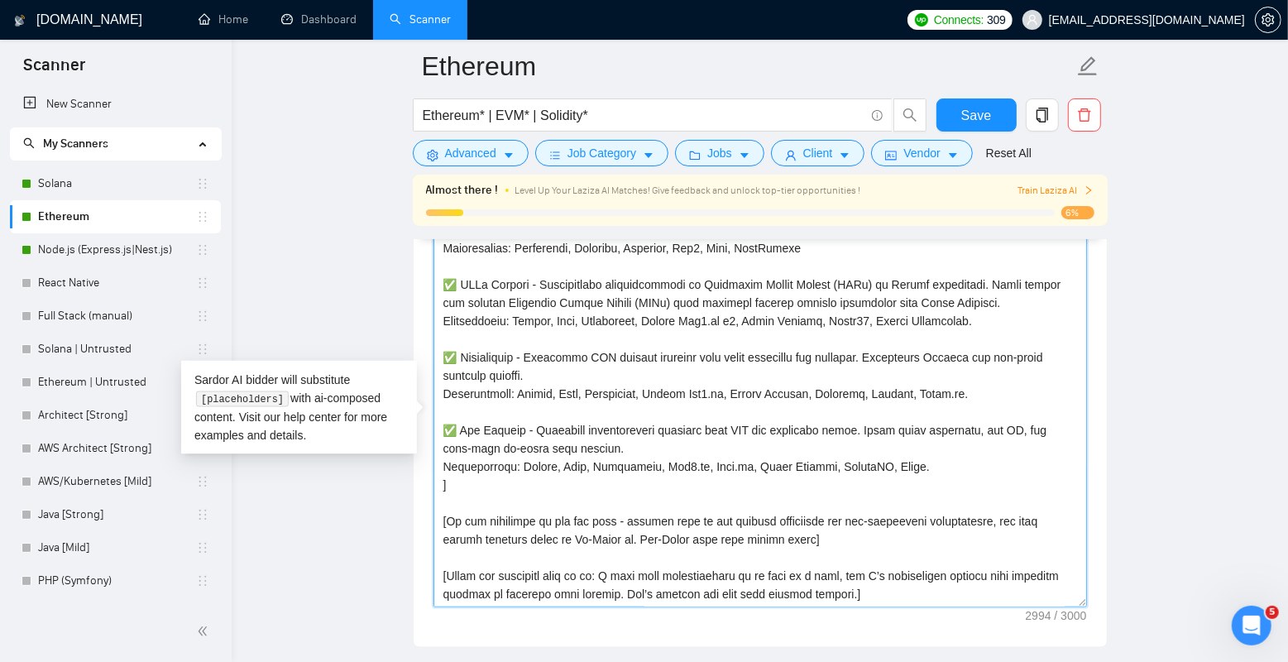
scroll to position [1847, 0]
type textarea "Greetings! [For the cover letter, use English in conversational yet professiona…"
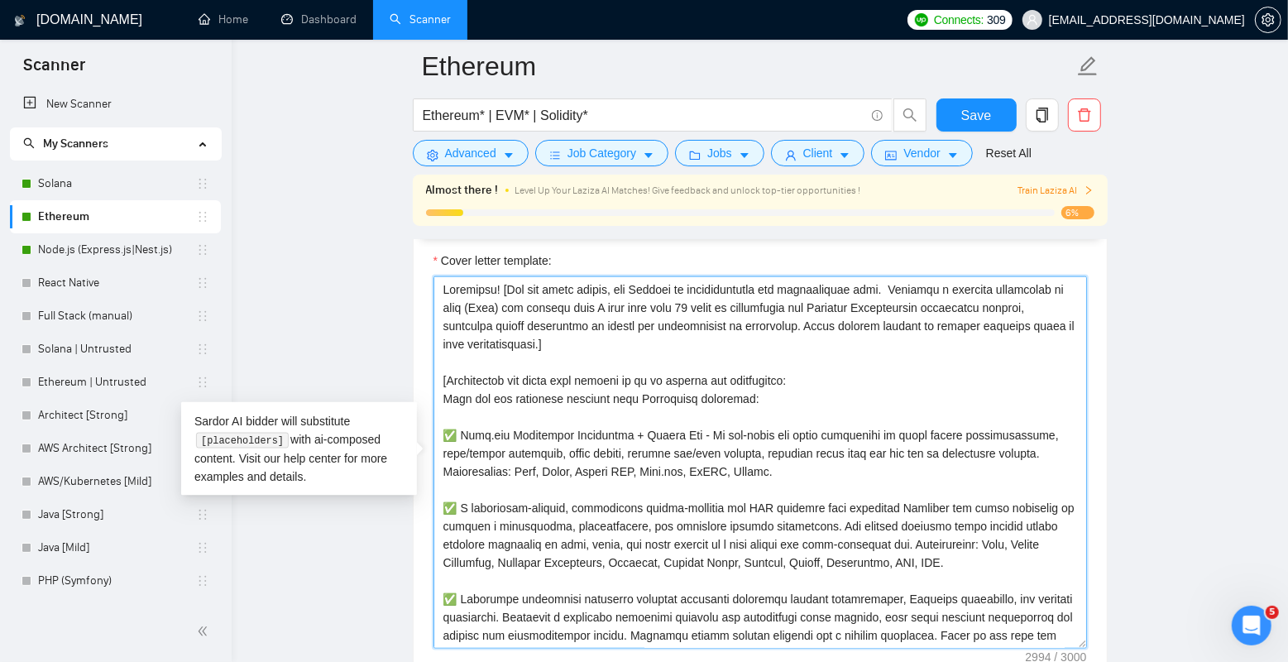
scroll to position [1795, 0]
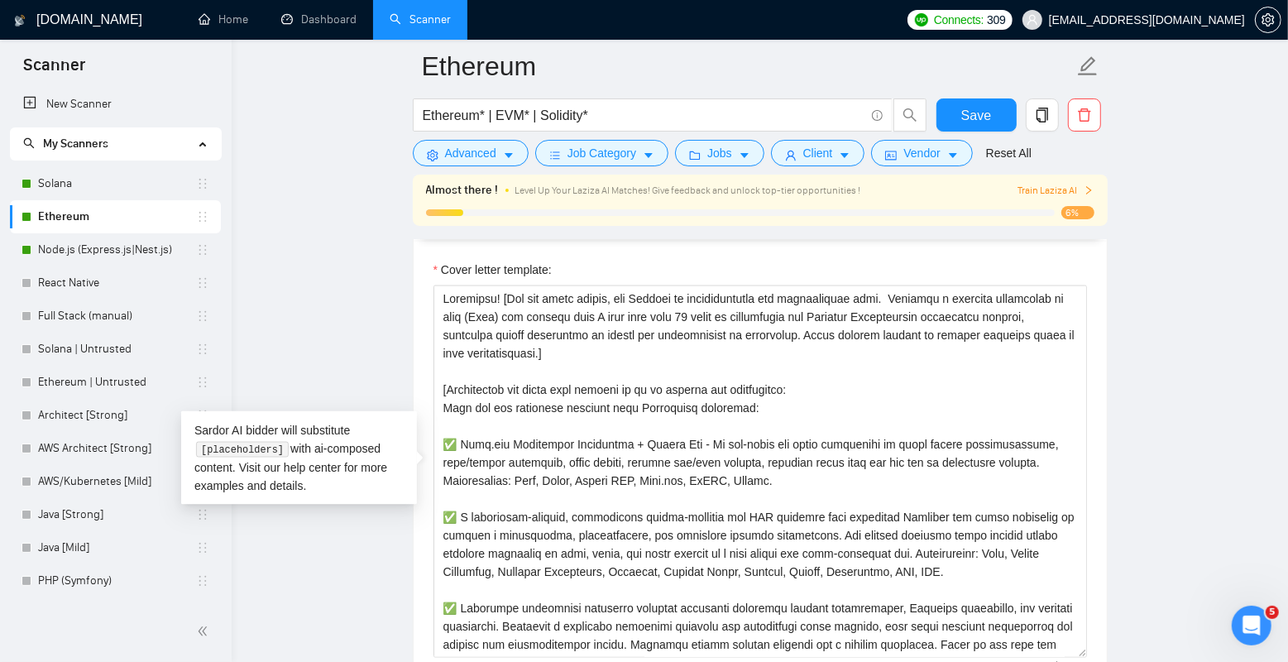
click at [356, 318] on main "Ethereum Ethereum* | EVM* | Solidity* Save Advanced Job Category Jobs Client Ve…" at bounding box center [760, 607] width 1004 height 4672
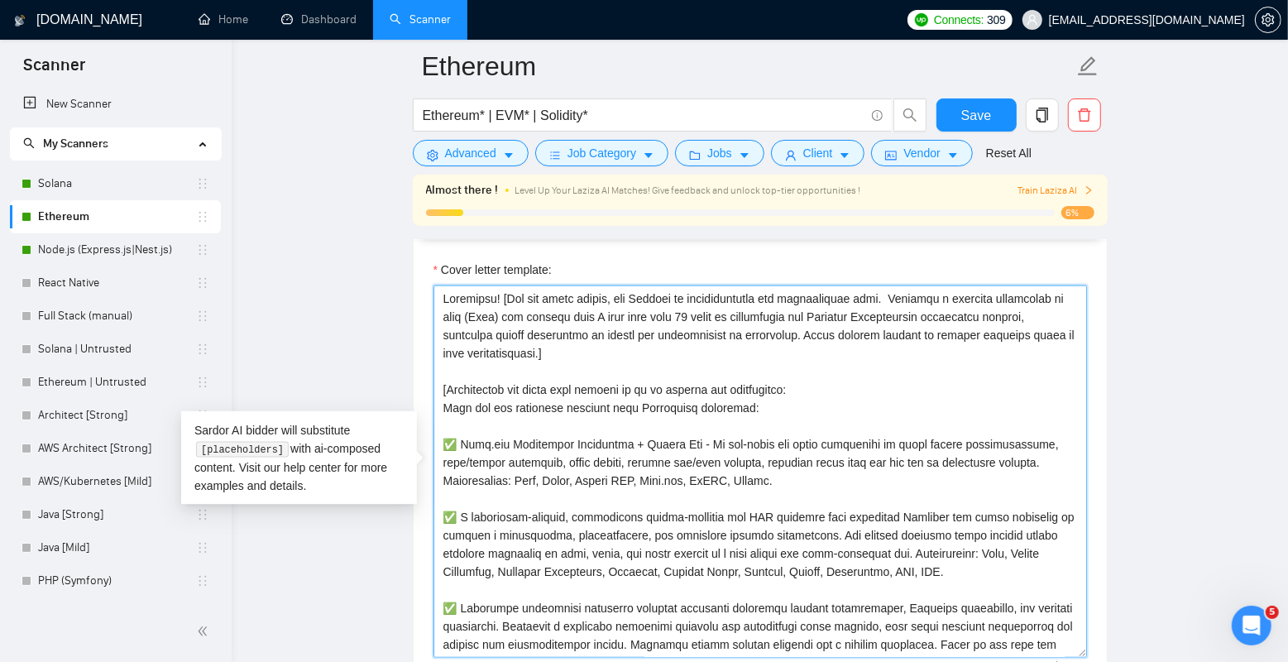
click at [601, 318] on textarea "Cover letter template:" at bounding box center [761, 471] width 654 height 372
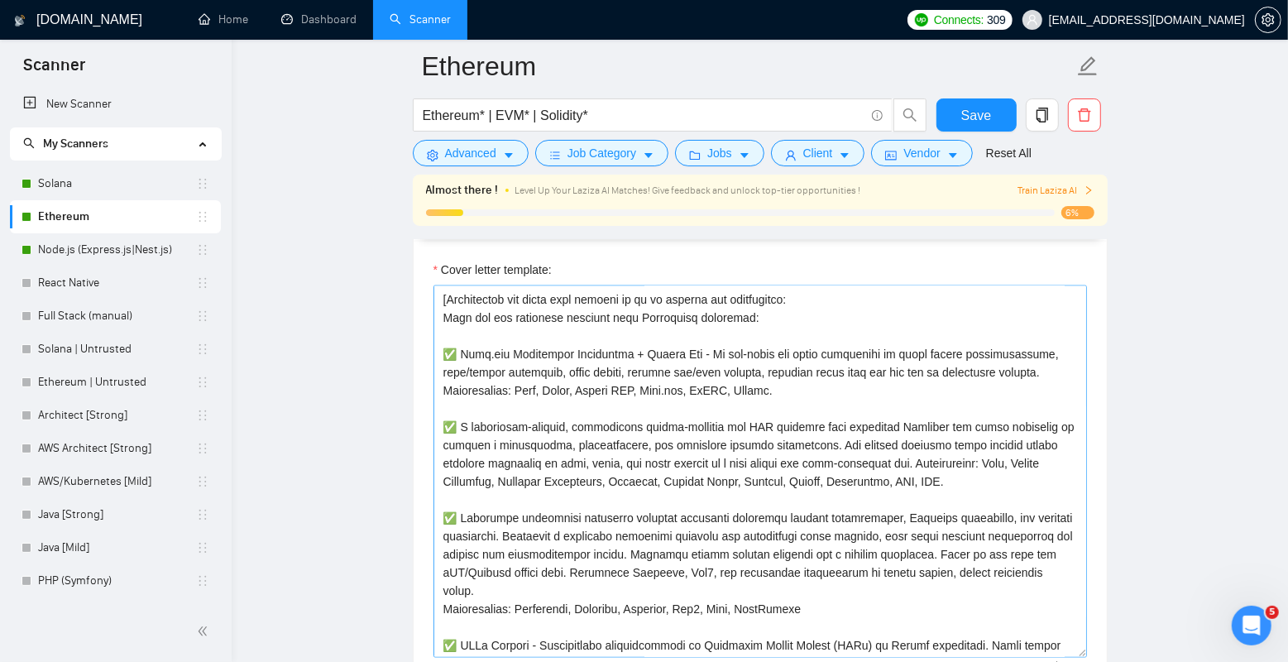
scroll to position [93, 0]
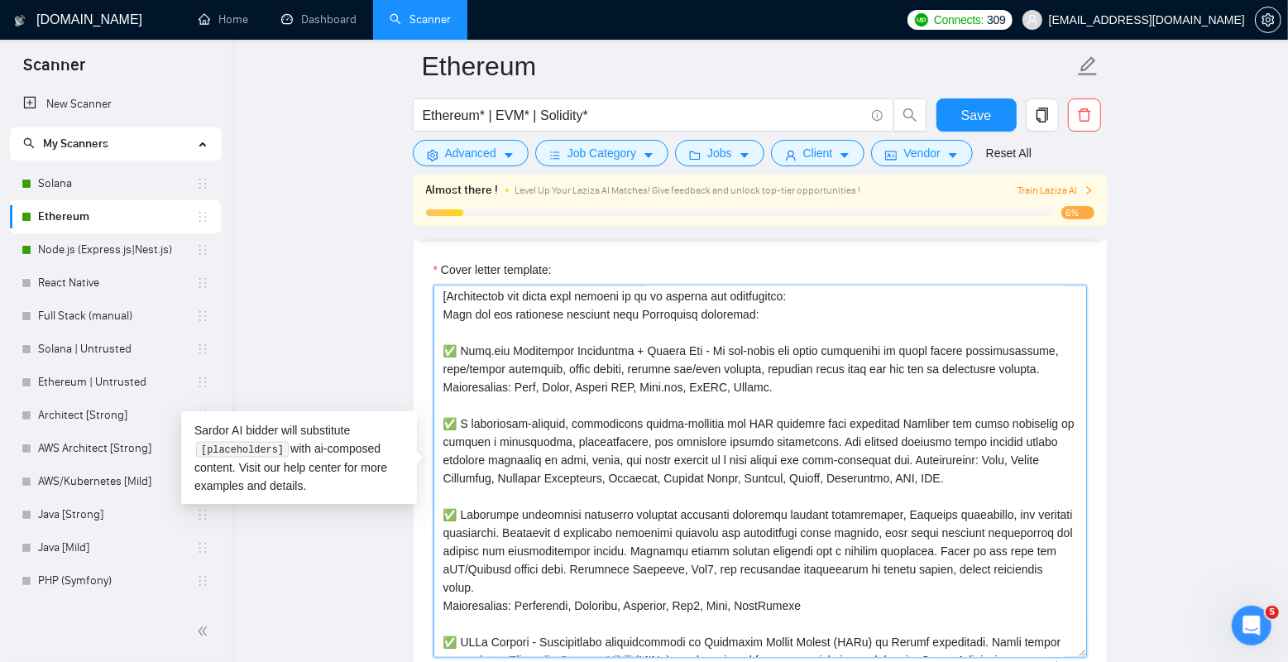
drag, startPoint x: 636, startPoint y: 347, endPoint x: 860, endPoint y: 392, distance: 228.6
click at [860, 392] on textarea "Cover letter template:" at bounding box center [761, 471] width 654 height 372
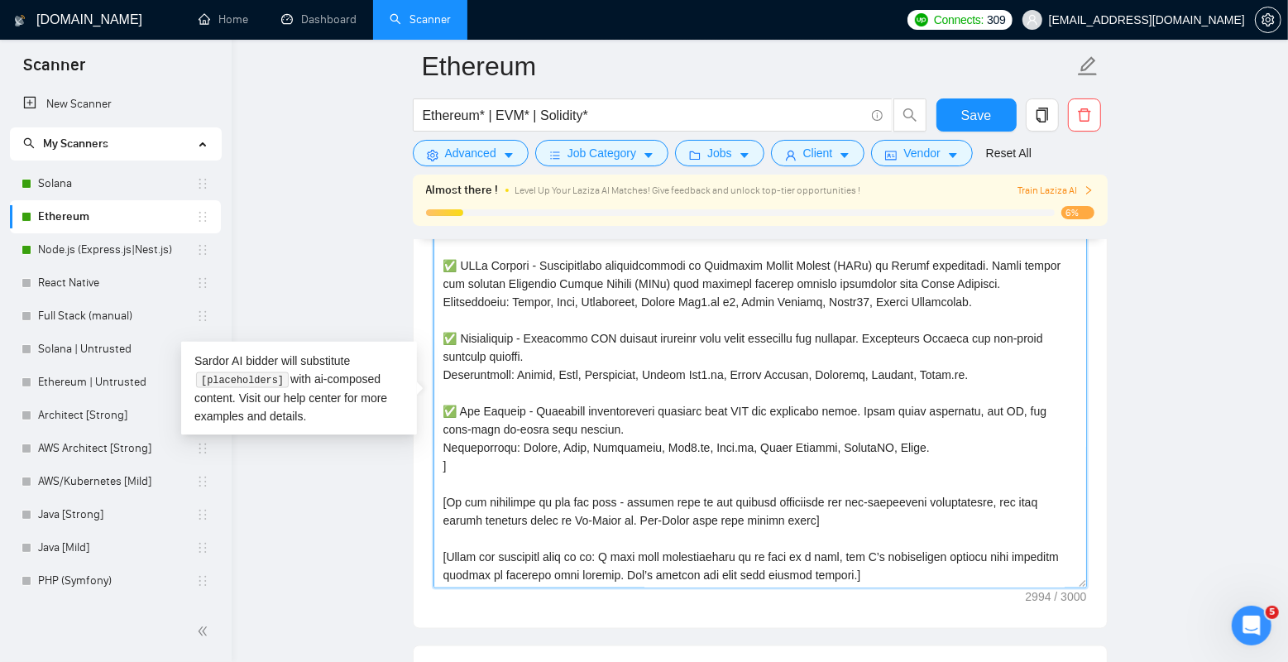
scroll to position [1871, 0]
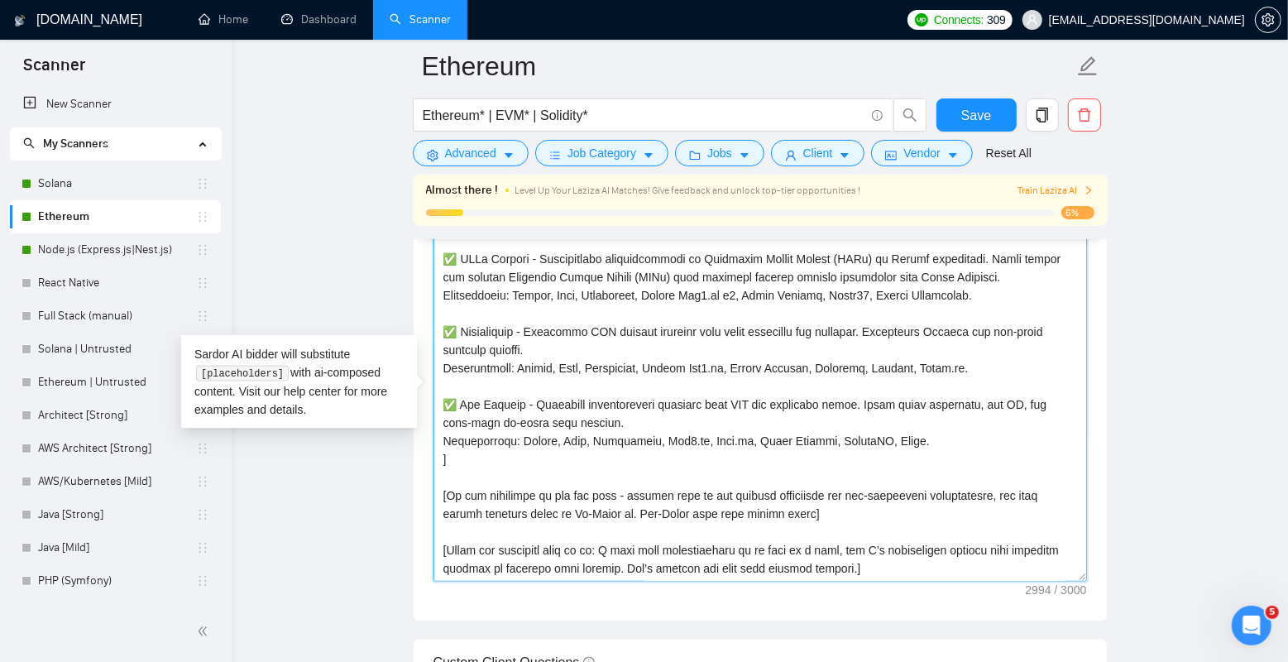
click at [539, 464] on textarea "Cover letter template:" at bounding box center [761, 395] width 654 height 372
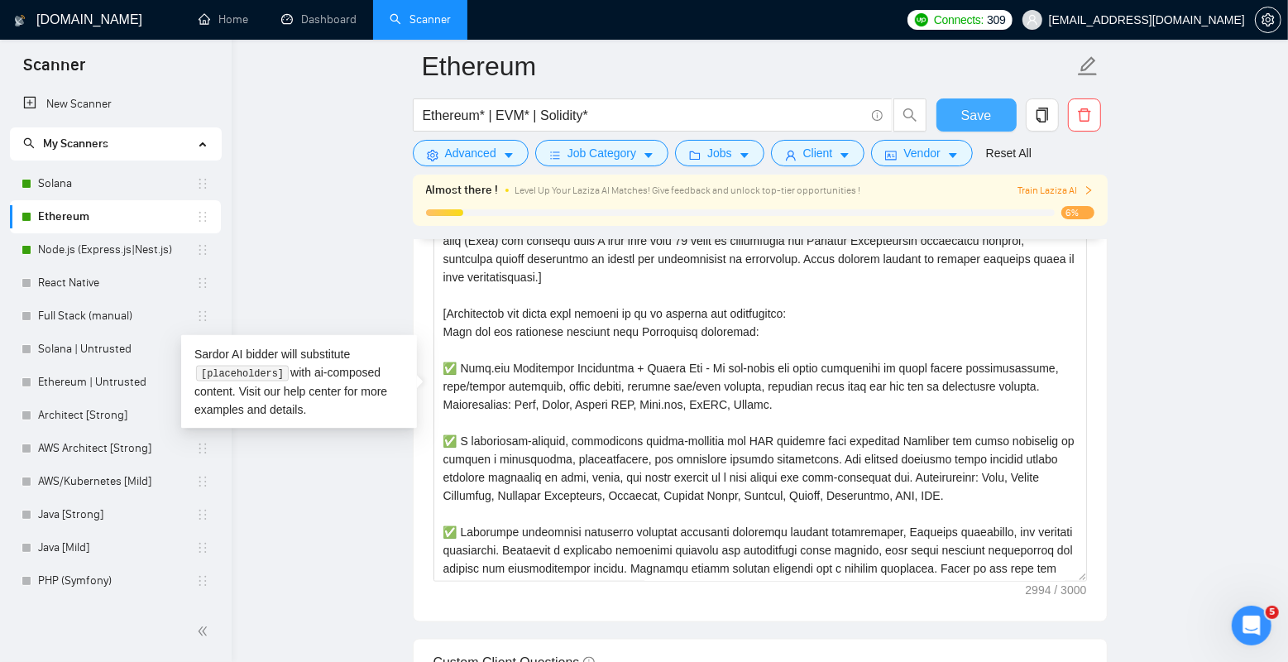
click at [966, 119] on span "Save" at bounding box center [976, 115] width 30 height 21
